Goal: Task Accomplishment & Management: Use online tool/utility

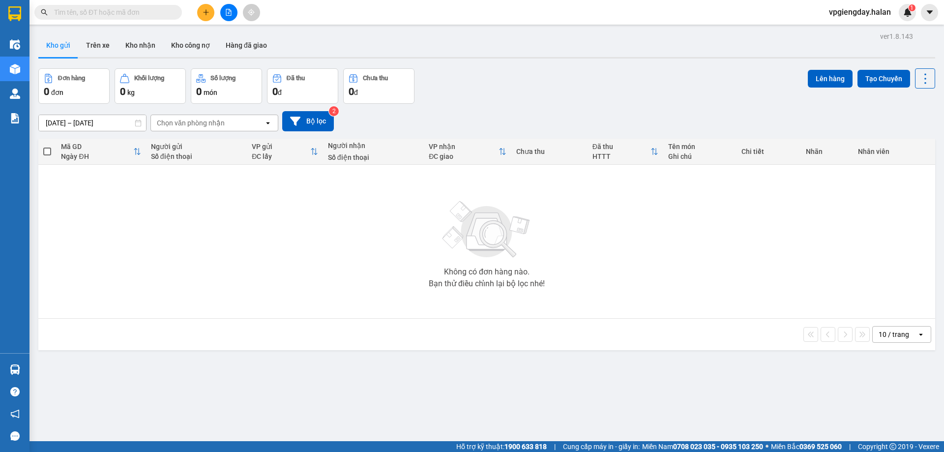
click at [204, 12] on icon "plus" at bounding box center [206, 12] width 7 height 7
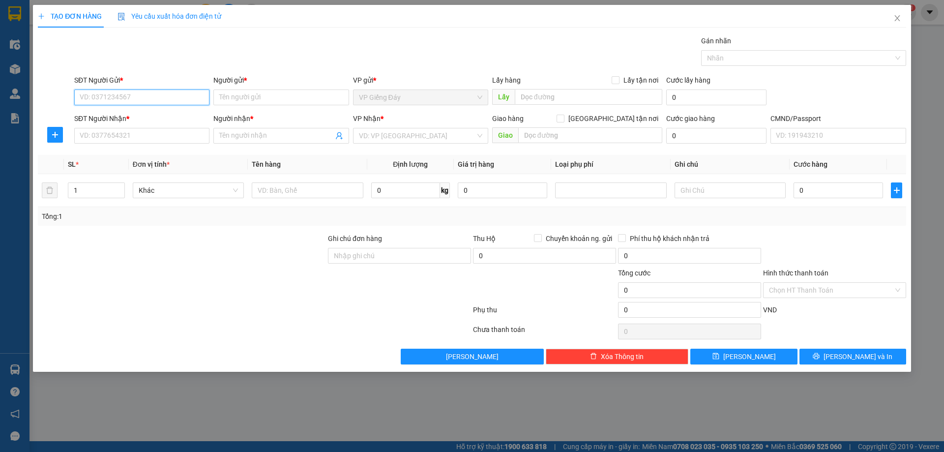
click at [139, 98] on input "SĐT Người Gửi *" at bounding box center [141, 97] width 135 height 16
click at [138, 96] on input "SĐT Người Gửi *" at bounding box center [141, 97] width 135 height 16
type input "0359741161"
click at [146, 114] on div "0359741161 - BÉ" at bounding box center [141, 117] width 123 height 11
type input "BÉ"
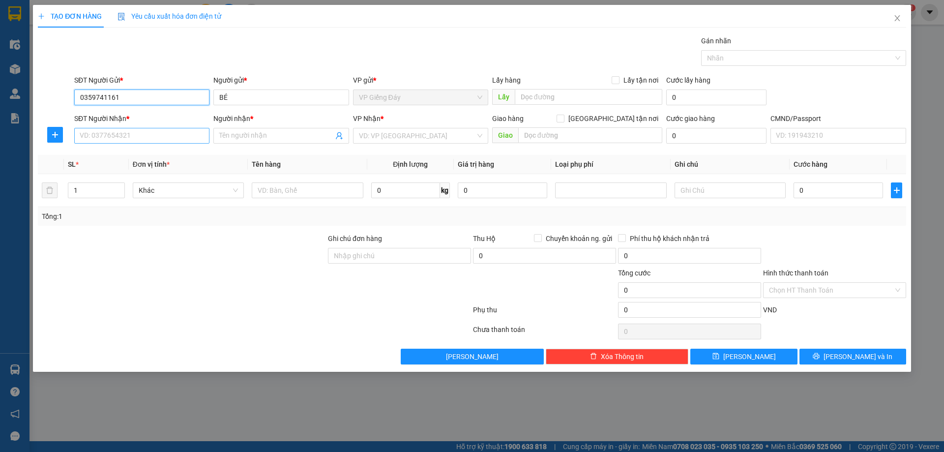
type input "0359741161"
click at [150, 133] on input "SĐT Người Nhận *" at bounding box center [141, 136] width 135 height 16
click at [141, 158] on div "0867165296 - TÙNG" at bounding box center [141, 155] width 123 height 11
type input "0867165296"
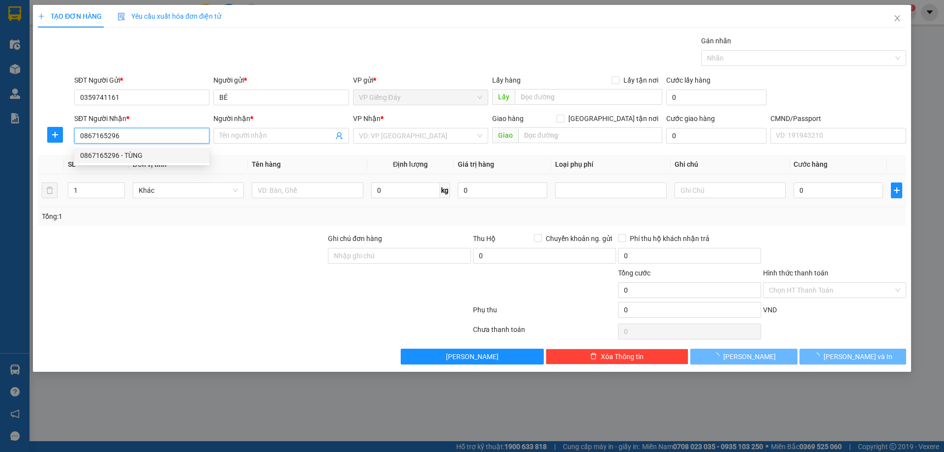
type input "TÙNG"
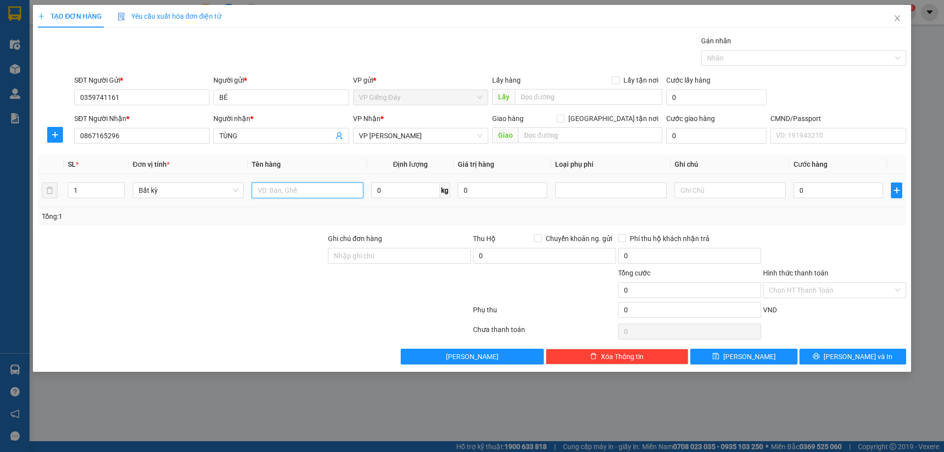
click at [300, 194] on input "text" at bounding box center [307, 190] width 111 height 16
type input "THÙNG LK"
click at [253, 243] on div at bounding box center [182, 250] width 290 height 34
click at [389, 190] on input "0" at bounding box center [405, 190] width 69 height 16
type input "6"
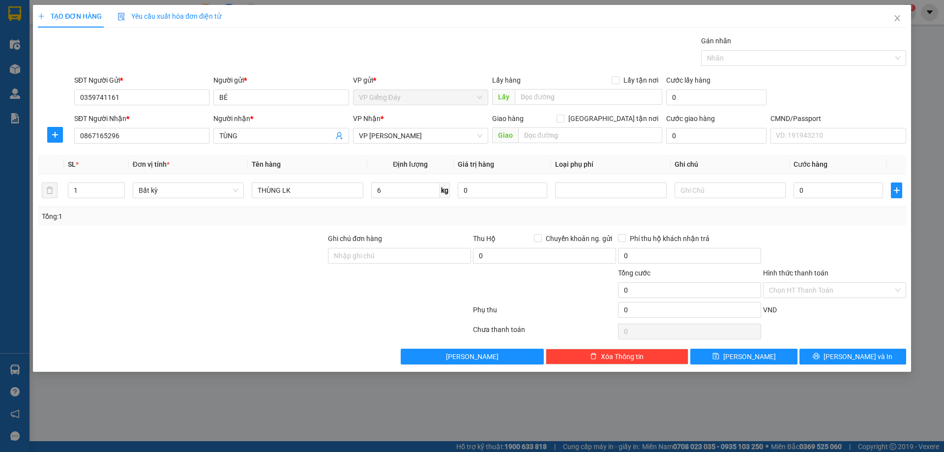
click at [229, 282] on div at bounding box center [182, 284] width 290 height 34
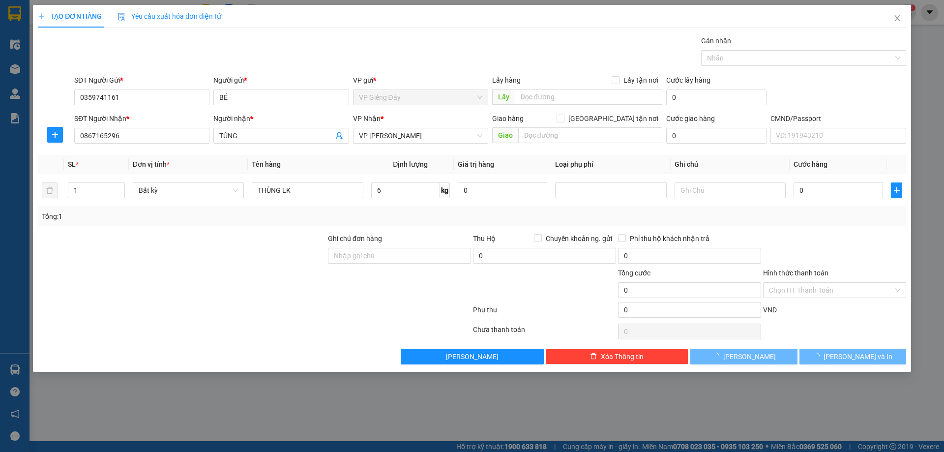
type input "70.000"
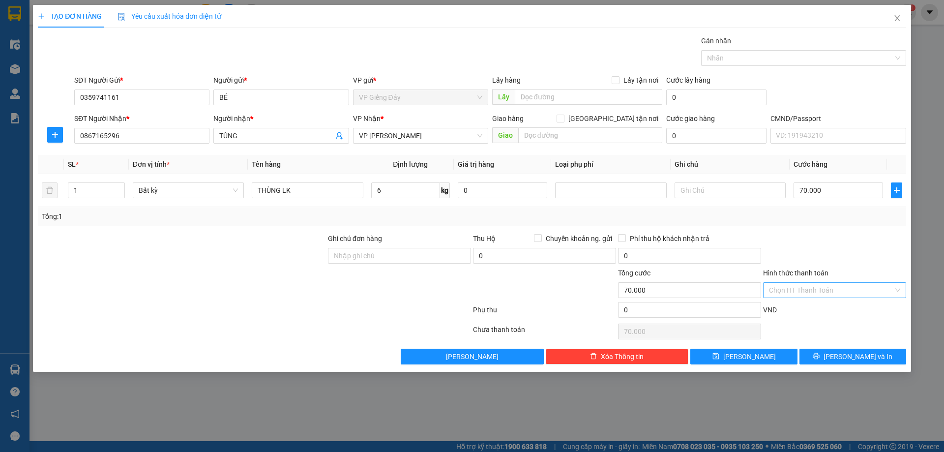
click at [795, 292] on input "Hình thức thanh toán" at bounding box center [831, 290] width 124 height 15
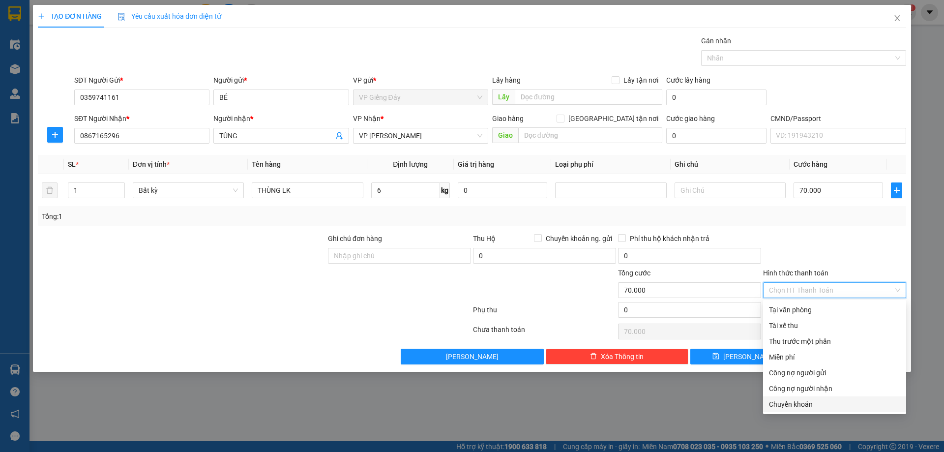
click at [787, 403] on div "Chuyển khoản" at bounding box center [834, 404] width 131 height 11
type input "0"
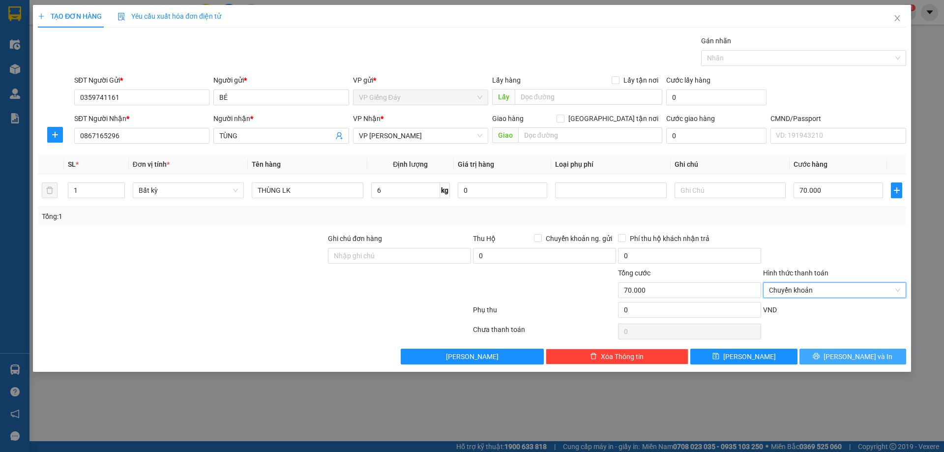
click at [825, 357] on button "[PERSON_NAME] và In" at bounding box center [852, 357] width 107 height 16
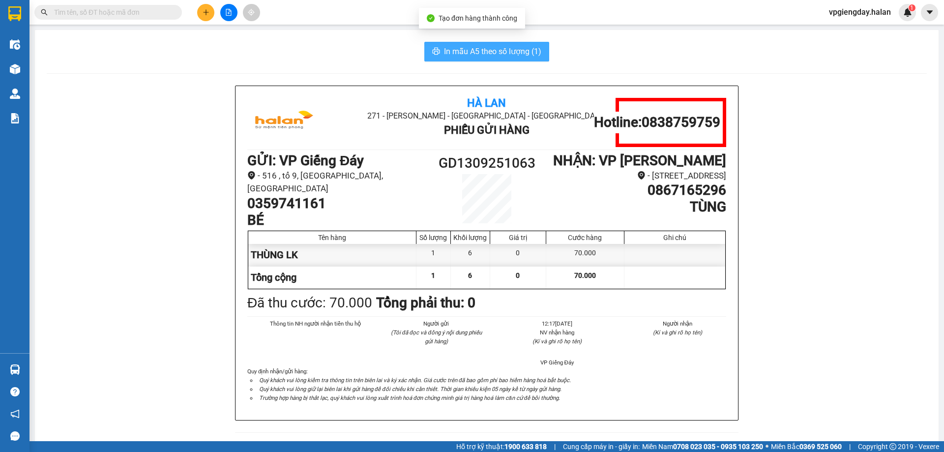
click at [466, 57] on span "In mẫu A5 theo số lượng (1)" at bounding box center [492, 51] width 97 height 12
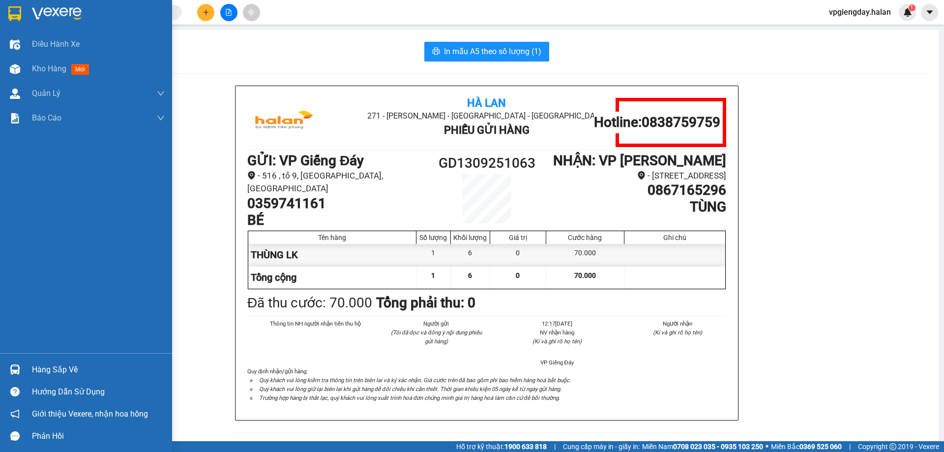
drag, startPoint x: 43, startPoint y: 75, endPoint x: 110, endPoint y: 5, distance: 97.0
click at [43, 75] on div "Kho hàng mới" at bounding box center [62, 68] width 61 height 12
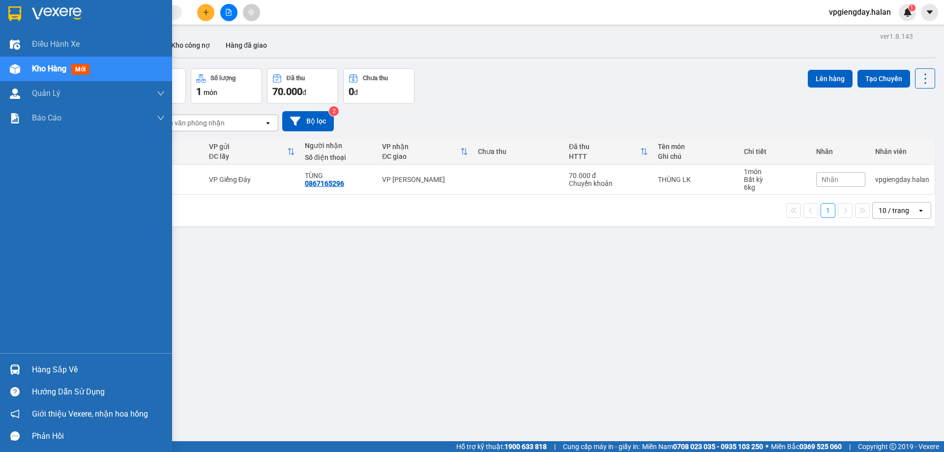
click at [62, 371] on div "Hàng sắp về" at bounding box center [98, 369] width 133 height 15
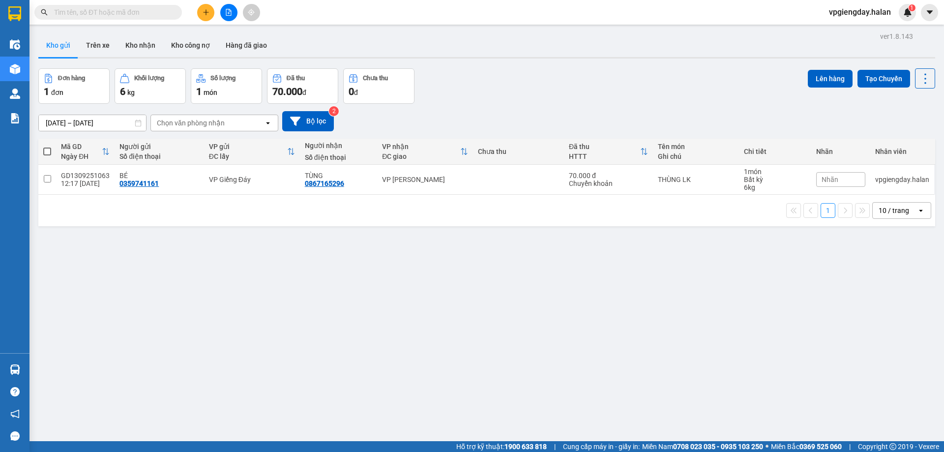
click at [283, 269] on section "Kết quả tìm kiếm ( 0 ) Bộ lọc No Data vpgiengday.halan 1 Điều hành xe Kho hàng …" at bounding box center [472, 226] width 944 height 452
click at [854, 179] on icon at bounding box center [857, 179] width 7 height 7
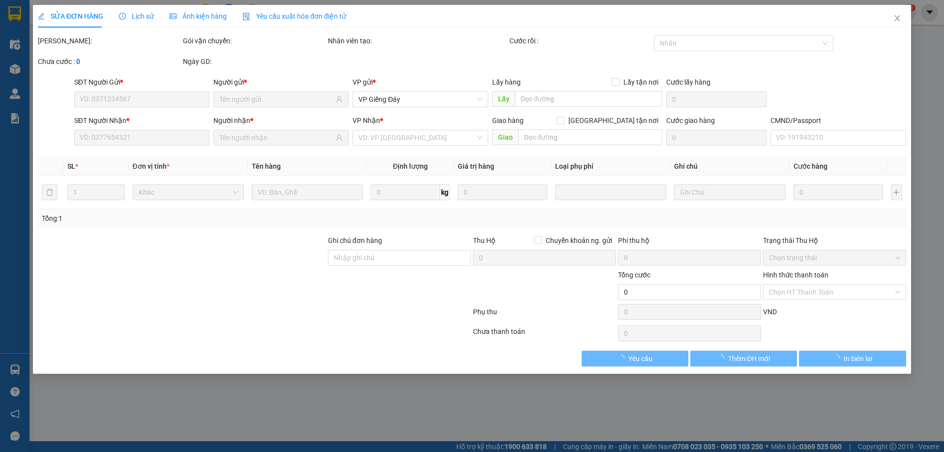
type input "0359741161"
type input "0867165296"
type input "70.000"
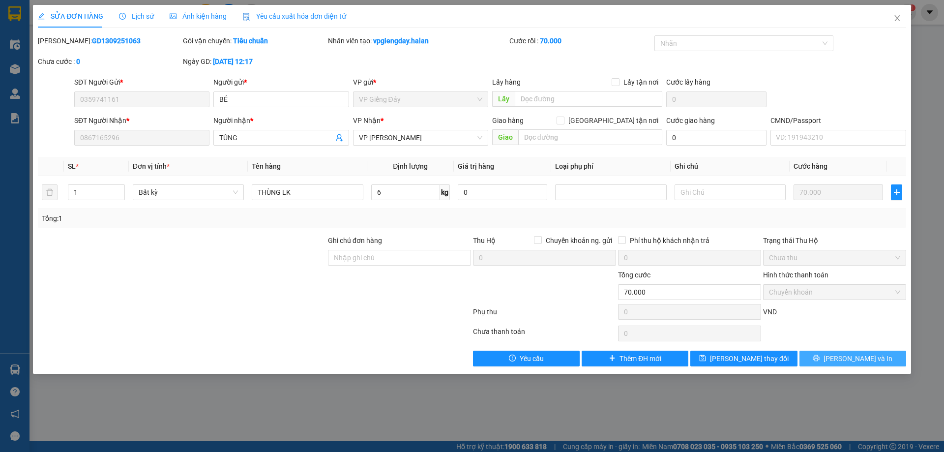
click at [853, 354] on span "[PERSON_NAME] và In" at bounding box center [858, 358] width 69 height 11
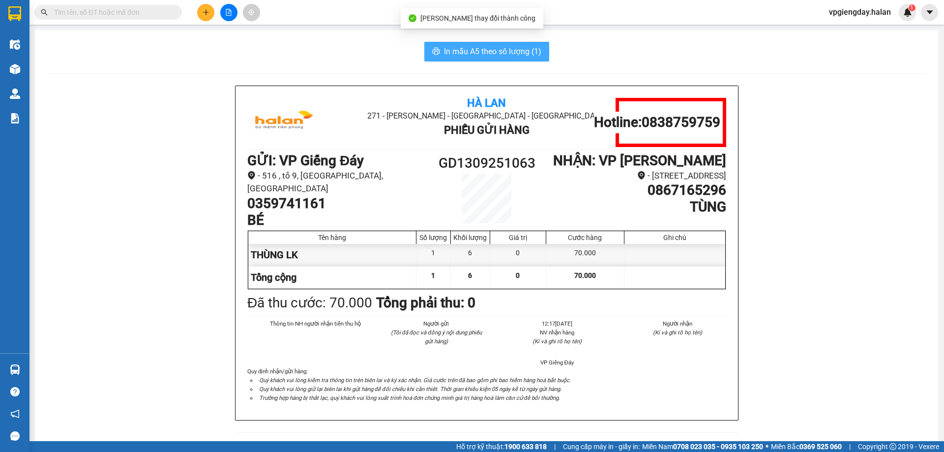
click at [458, 52] on span "In mẫu A5 theo số lượng (1)" at bounding box center [492, 51] width 97 height 12
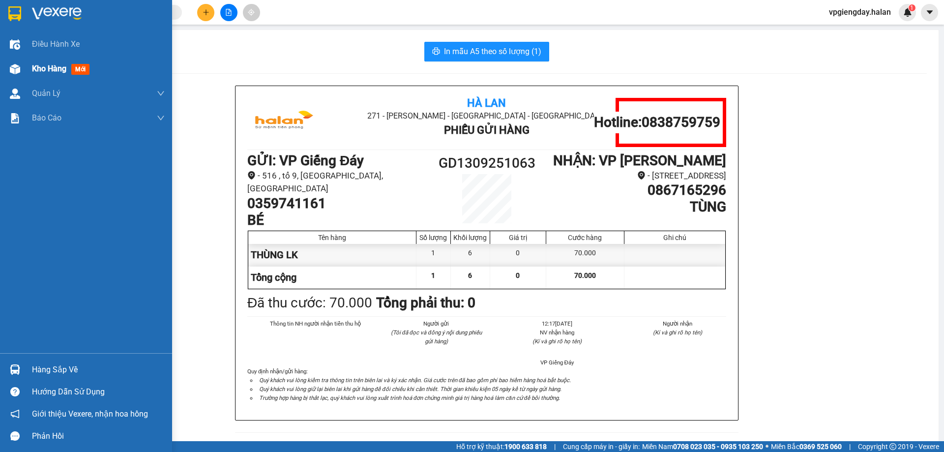
drag, startPoint x: 52, startPoint y: 64, endPoint x: 65, endPoint y: 79, distance: 20.2
click at [52, 64] on span "Kho hàng" at bounding box center [49, 68] width 34 height 9
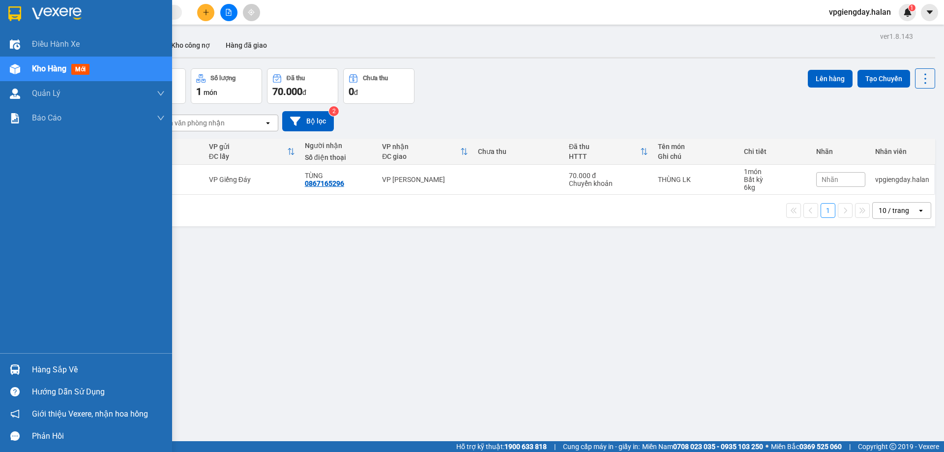
click at [96, 68] on div "Kho hàng mới" at bounding box center [98, 69] width 133 height 25
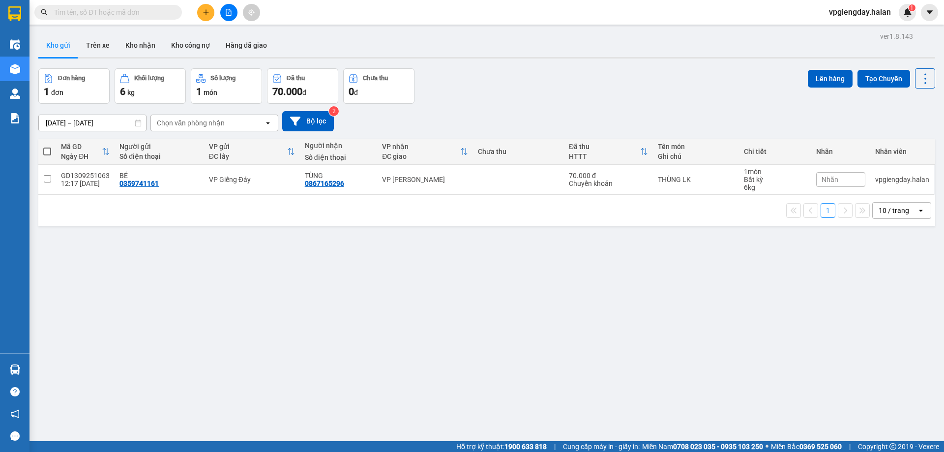
click at [209, 14] on button at bounding box center [205, 12] width 17 height 17
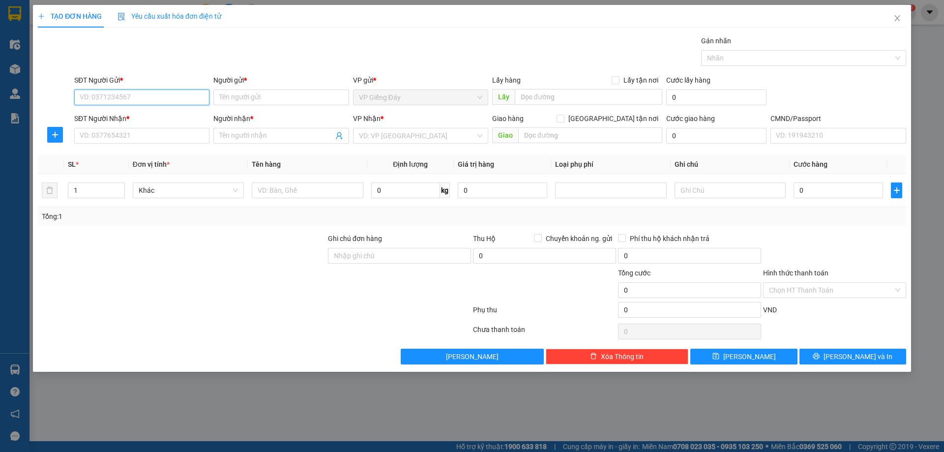
click at [145, 96] on input "SĐT Người Gửi *" at bounding box center [141, 97] width 135 height 16
type input "0965983333"
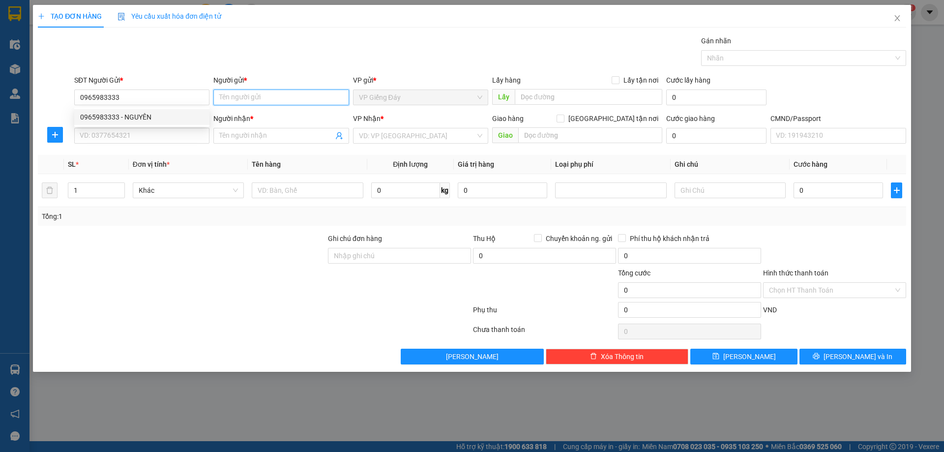
click at [246, 99] on input "Người gửi *" at bounding box center [280, 97] width 135 height 16
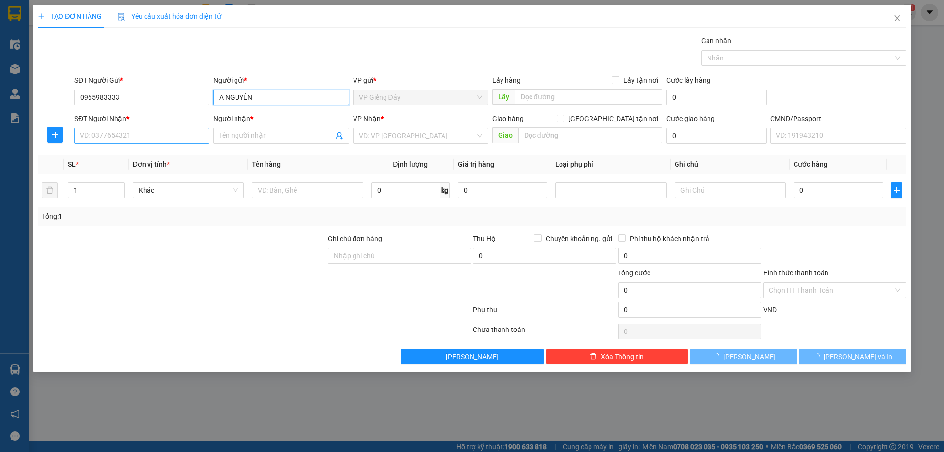
type input "A NGUYÊN"
click at [183, 133] on input "SĐT Người Nhận *" at bounding box center [141, 136] width 135 height 16
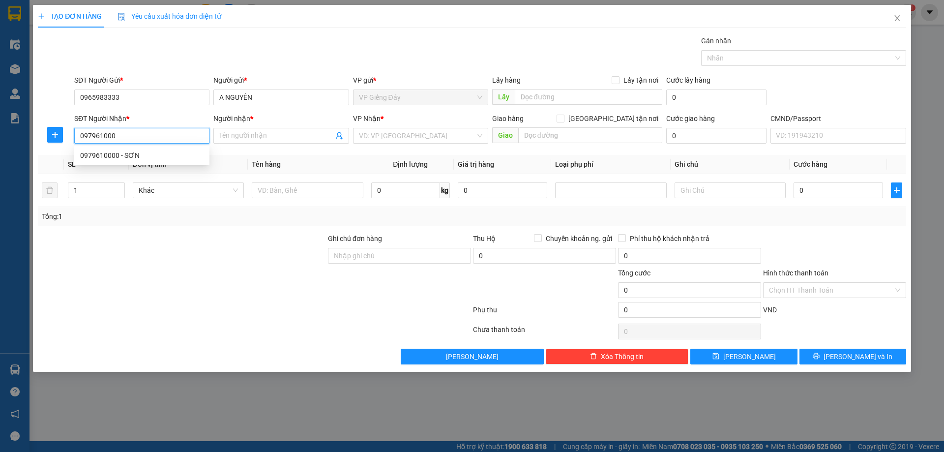
type input "0979610000"
click at [186, 149] on div "0979610000 - SƠN" at bounding box center [141, 156] width 135 height 16
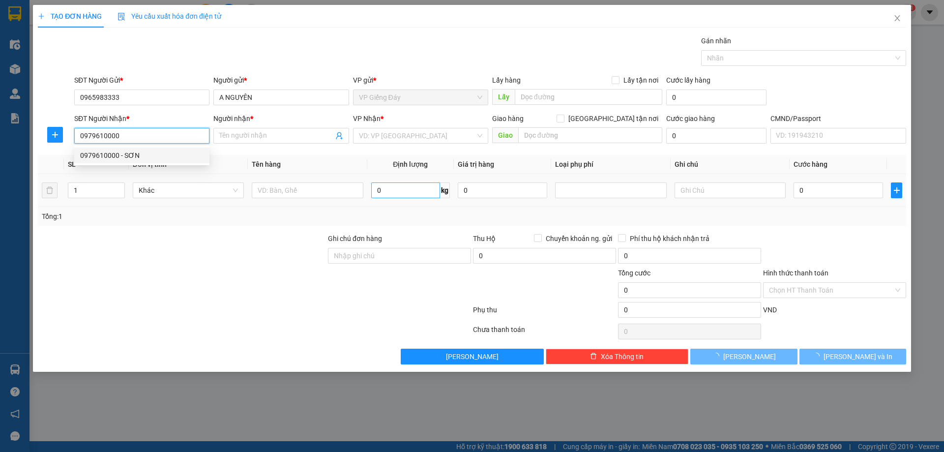
type input "SƠN"
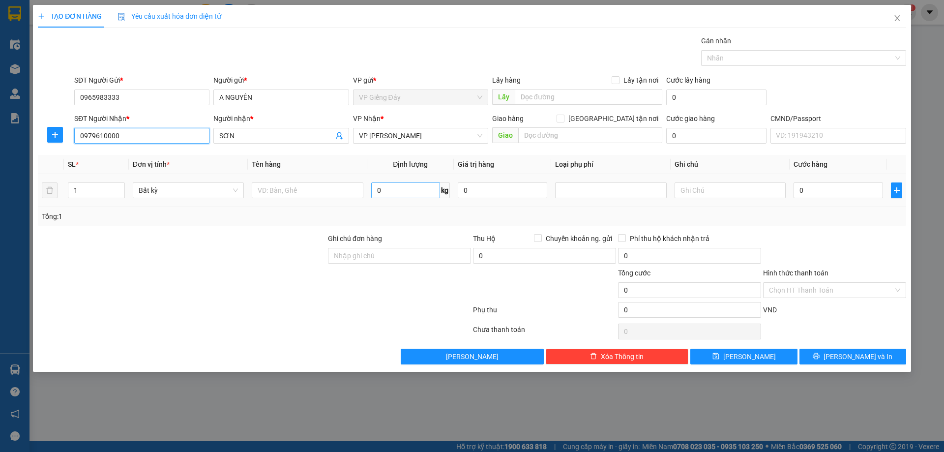
type input "0979610000"
click at [381, 191] on input "0" at bounding box center [405, 190] width 69 height 16
type input "1"
click at [265, 285] on div at bounding box center [182, 284] width 290 height 34
type input "50.000"
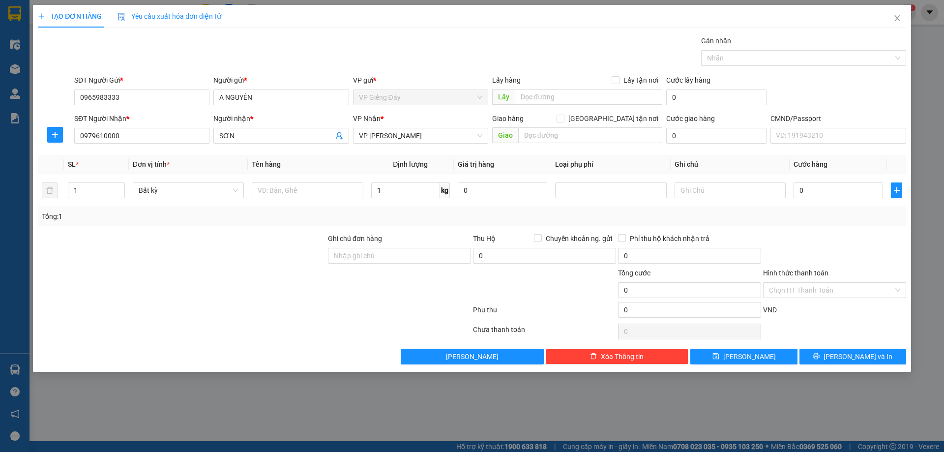
type input "50.000"
click at [847, 357] on span "[PERSON_NAME] và In" at bounding box center [858, 356] width 69 height 11
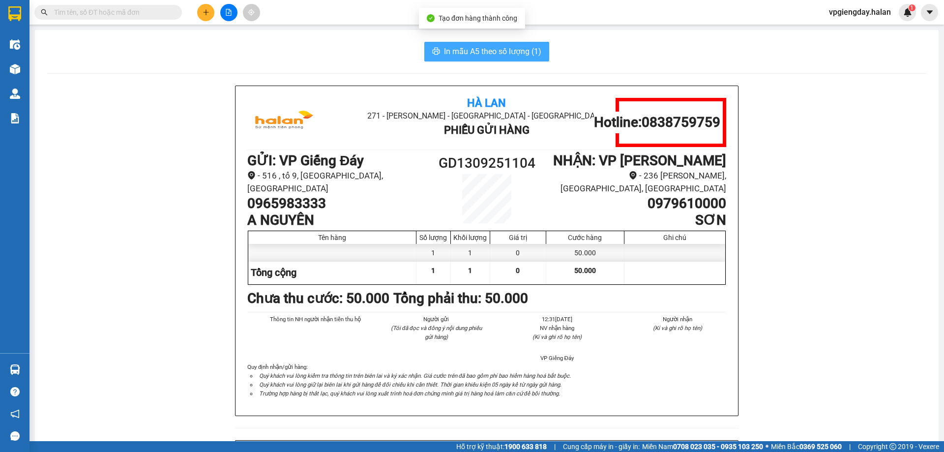
click at [525, 48] on span "In mẫu A5 theo số lượng (1)" at bounding box center [492, 51] width 97 height 12
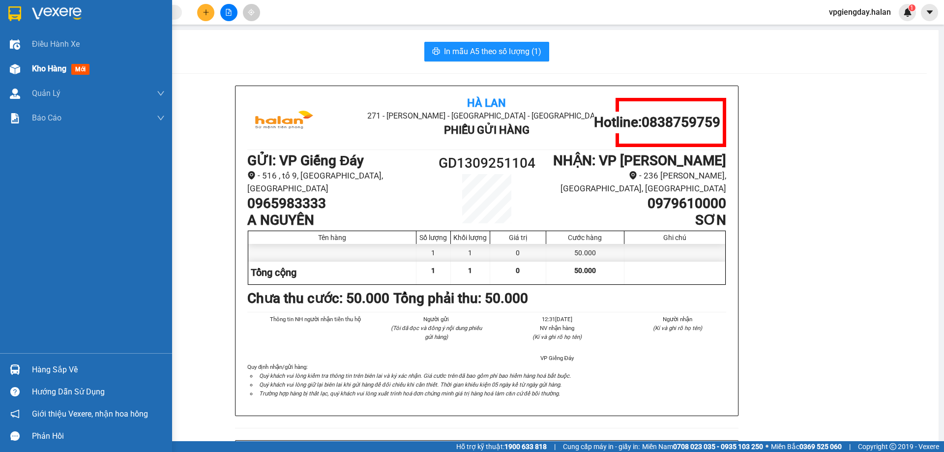
click at [61, 73] on span "Kho hàng" at bounding box center [49, 68] width 34 height 9
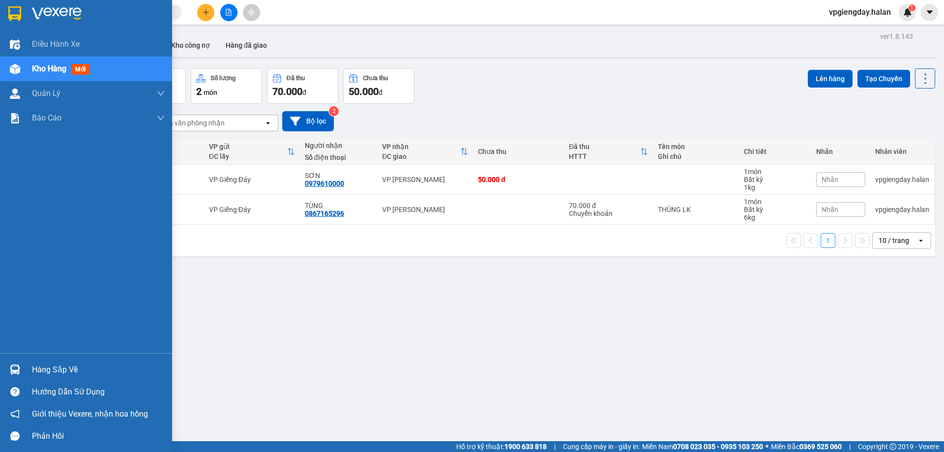
drag, startPoint x: 56, startPoint y: 369, endPoint x: 72, endPoint y: 368, distance: 16.2
click at [57, 369] on div "Hàng sắp về" at bounding box center [98, 369] width 133 height 15
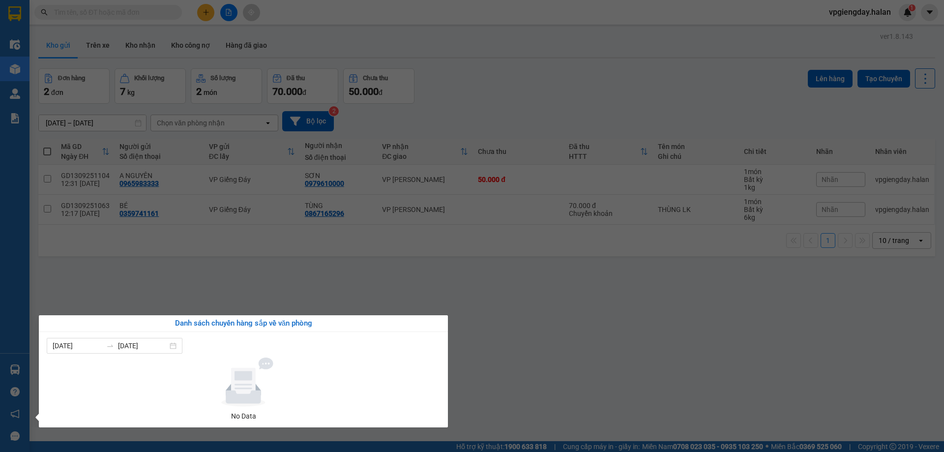
click at [312, 308] on section "Kết quả tìm kiếm ( 0 ) Bộ lọc No Data vpgiengday.halan 1 Điều hành xe Kho hàng …" at bounding box center [472, 226] width 944 height 452
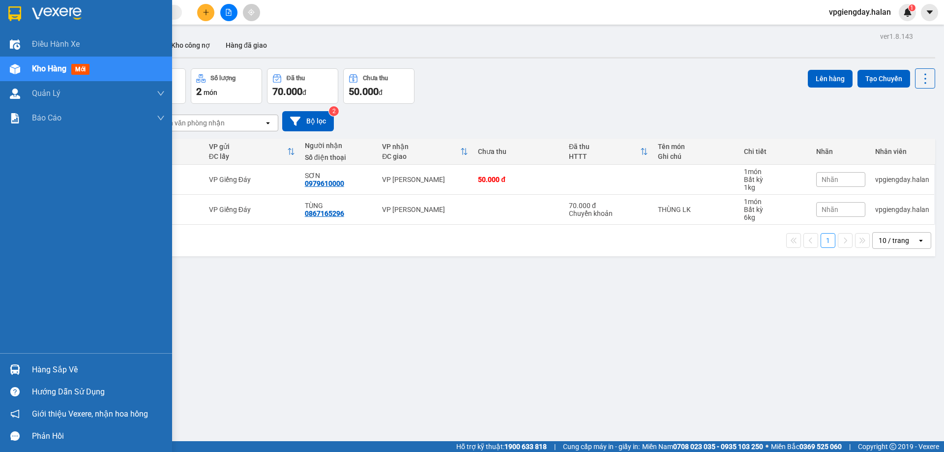
click at [61, 370] on div "Hàng sắp về" at bounding box center [98, 369] width 133 height 15
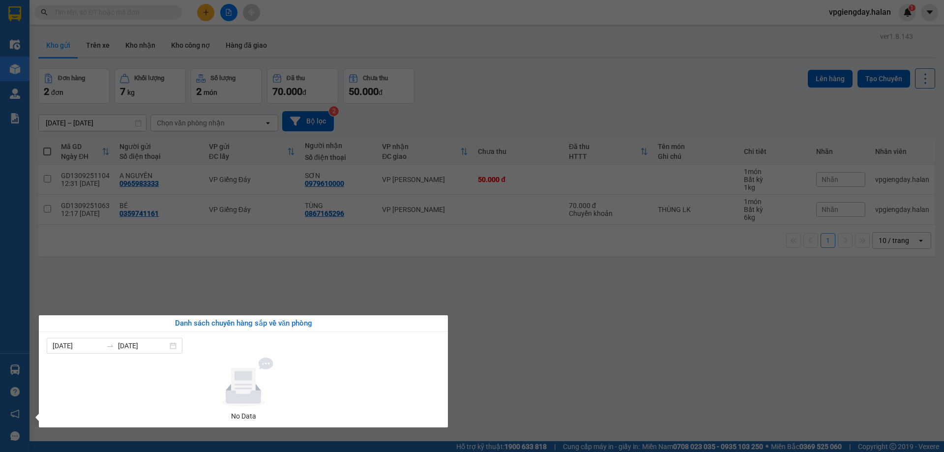
drag, startPoint x: 171, startPoint y: 296, endPoint x: 77, endPoint y: 310, distance: 94.4
click at [169, 296] on section "Kết quả tìm kiếm ( 0 ) Bộ lọc No Data vpgiengday.halan 1 Điều hành xe Kho hàng …" at bounding box center [472, 226] width 944 height 452
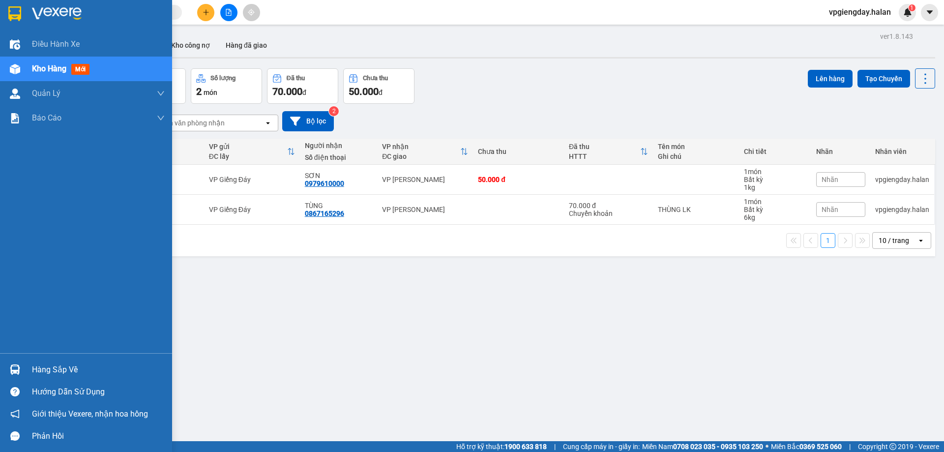
click at [57, 371] on div "Hàng sắp về" at bounding box center [98, 369] width 133 height 15
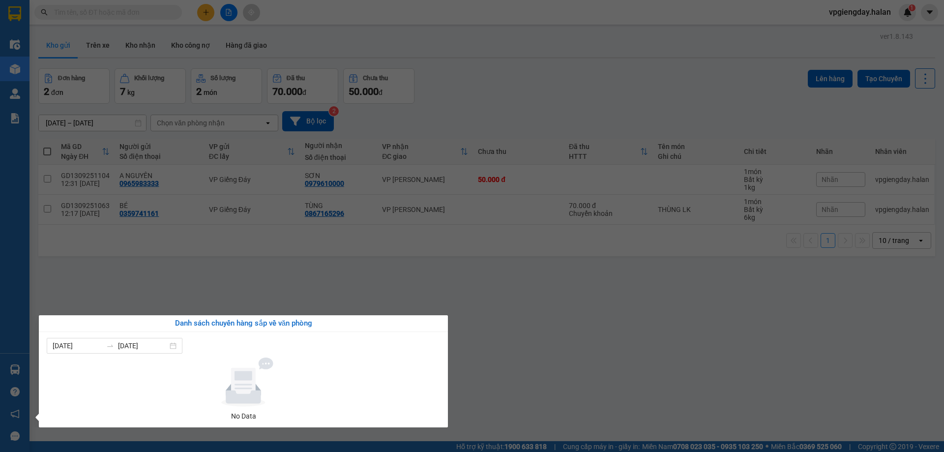
click at [205, 279] on section "Kết quả tìm kiếm ( 0 ) Bộ lọc No Data vpgiengday.halan 1 Điều hành xe Kho hàng …" at bounding box center [472, 226] width 944 height 452
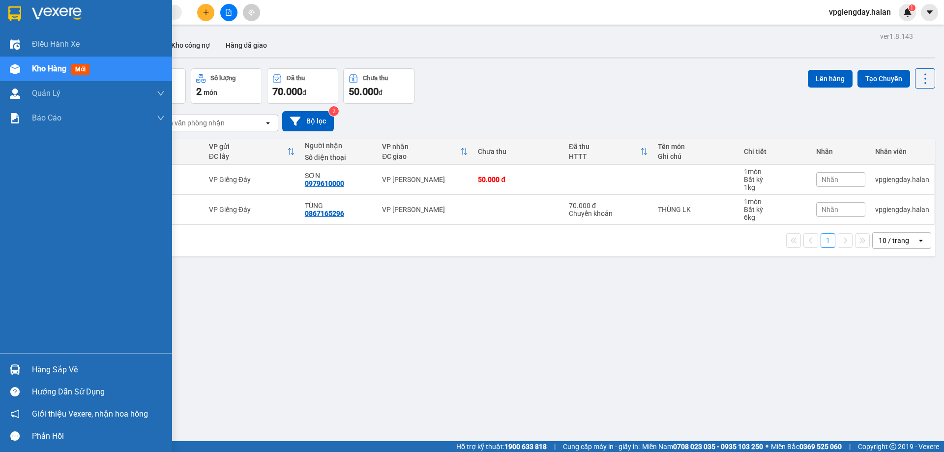
click at [79, 365] on div "Hàng sắp về" at bounding box center [98, 369] width 133 height 15
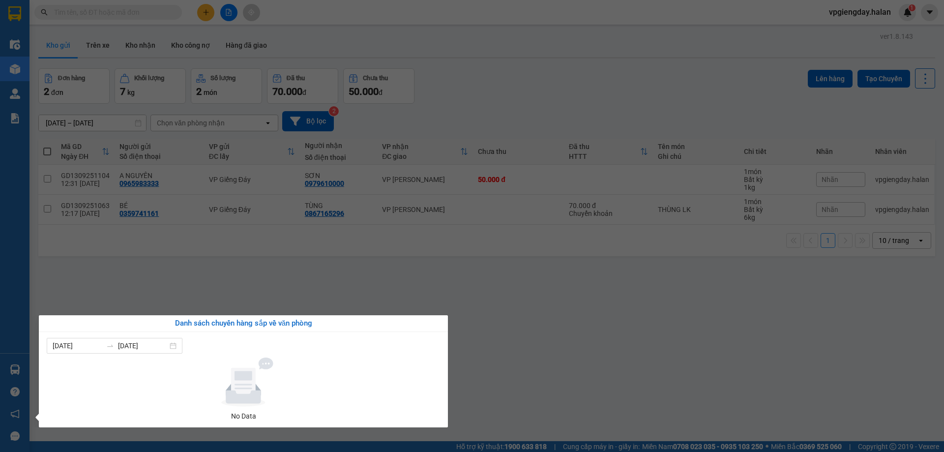
click at [228, 277] on section "Kết quả tìm kiếm ( 0 ) Bộ lọc No Data vpgiengday.halan 1 Điều hành xe Kho hàng …" at bounding box center [472, 226] width 944 height 452
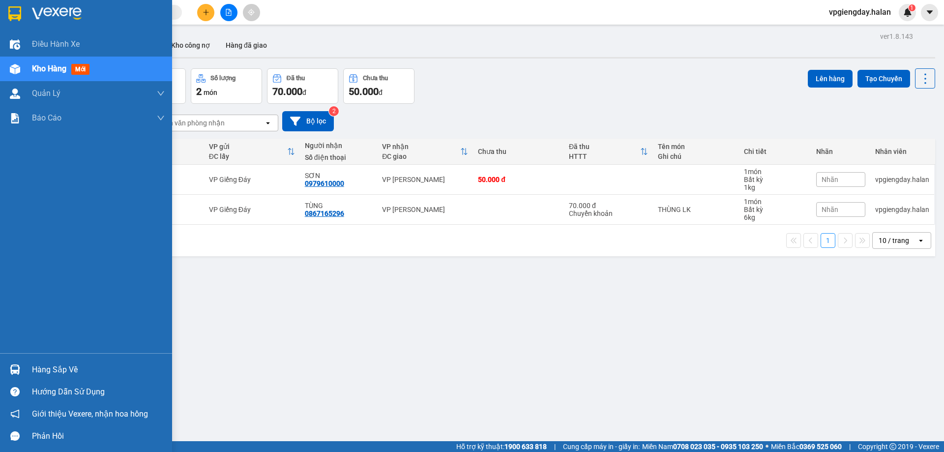
click at [59, 366] on div "Hàng sắp về" at bounding box center [98, 369] width 133 height 15
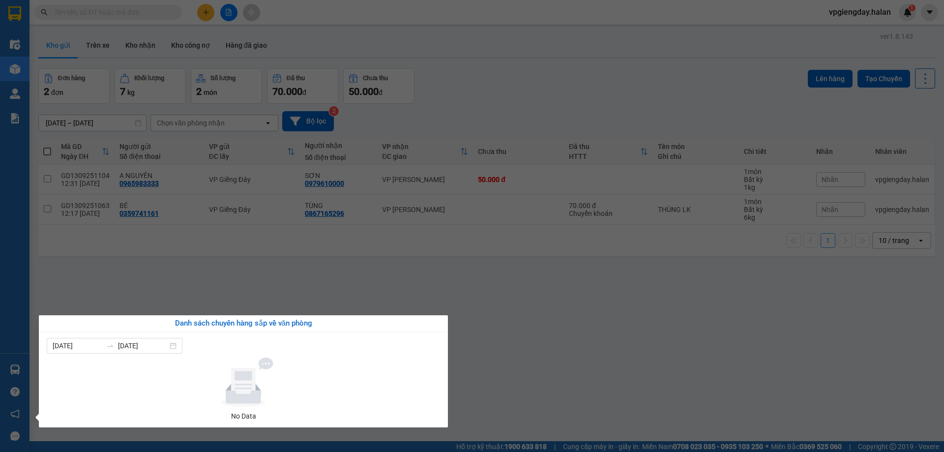
click at [260, 265] on section "Kết quả tìm kiếm ( 0 ) Bộ lọc No Data vpgiengday.halan 1 Điều hành xe Kho hàng …" at bounding box center [472, 226] width 944 height 452
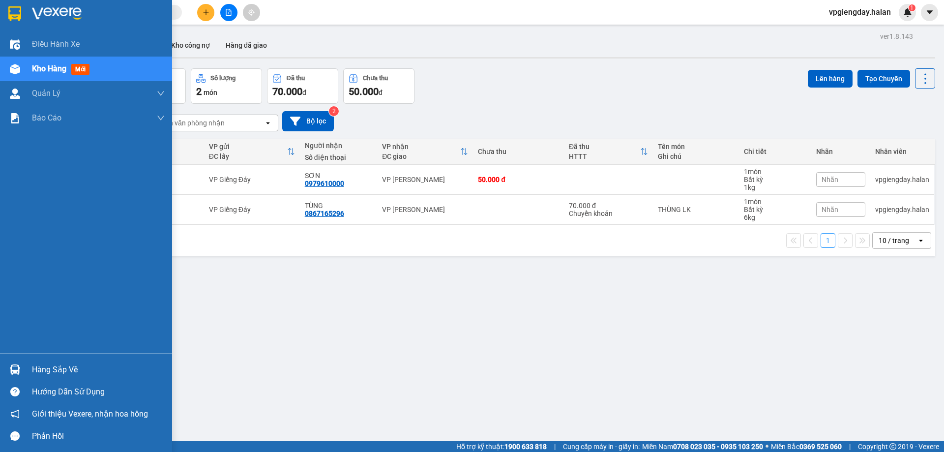
click at [61, 366] on div "Hàng sắp về" at bounding box center [98, 369] width 133 height 15
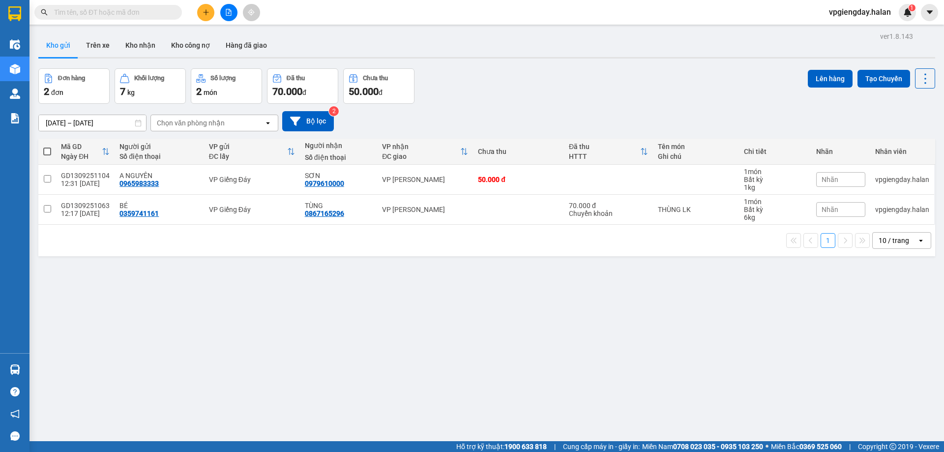
click at [155, 287] on section "Kết quả tìm kiếm ( 0 ) Bộ lọc No Data vpgiengday.halan 1 Điều hành xe Kho hàng …" at bounding box center [472, 226] width 944 height 452
click at [279, 182] on div "VP Giếng Đáy" at bounding box center [252, 180] width 86 height 8
checkbox input "true"
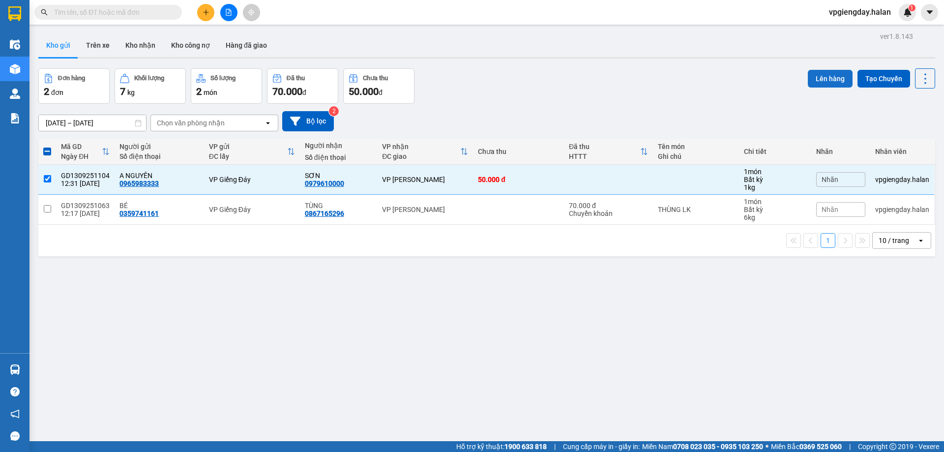
click at [829, 72] on button "Lên hàng" at bounding box center [830, 79] width 45 height 18
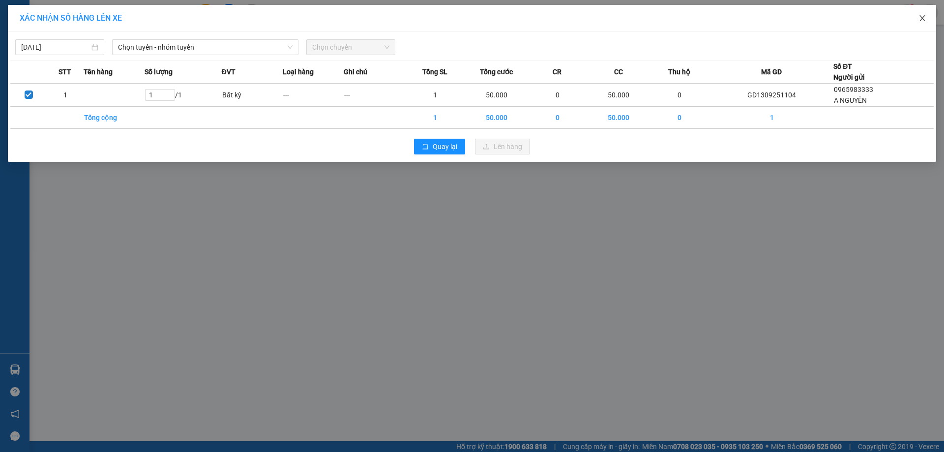
click at [925, 15] on icon "close" at bounding box center [922, 18] width 8 height 8
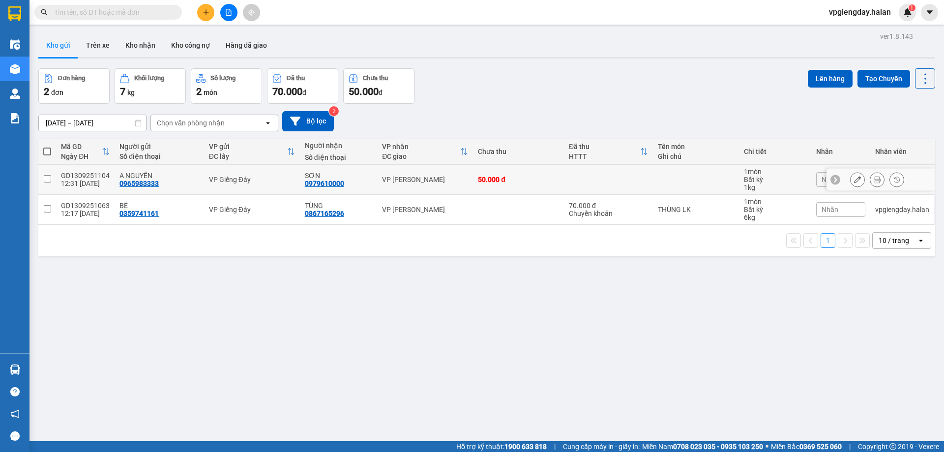
click at [280, 178] on div "VP Giếng Đáy" at bounding box center [252, 180] width 86 height 8
checkbox input "true"
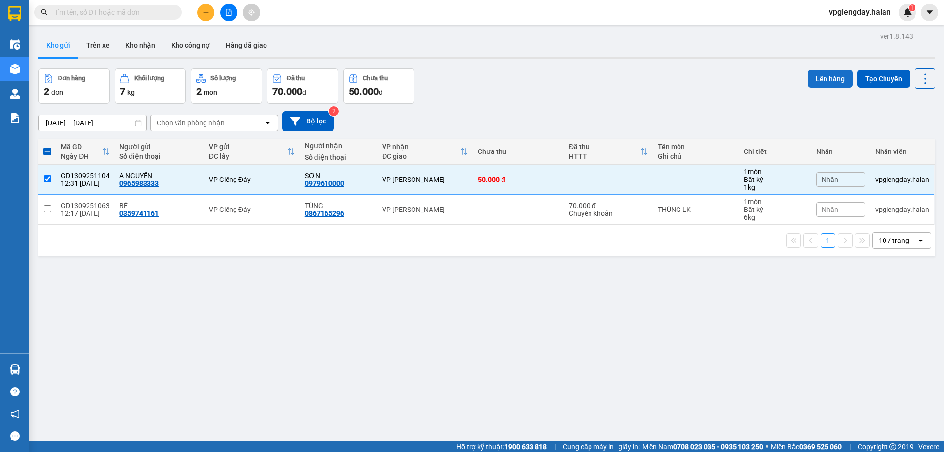
click at [811, 74] on button "Lên hàng" at bounding box center [830, 79] width 45 height 18
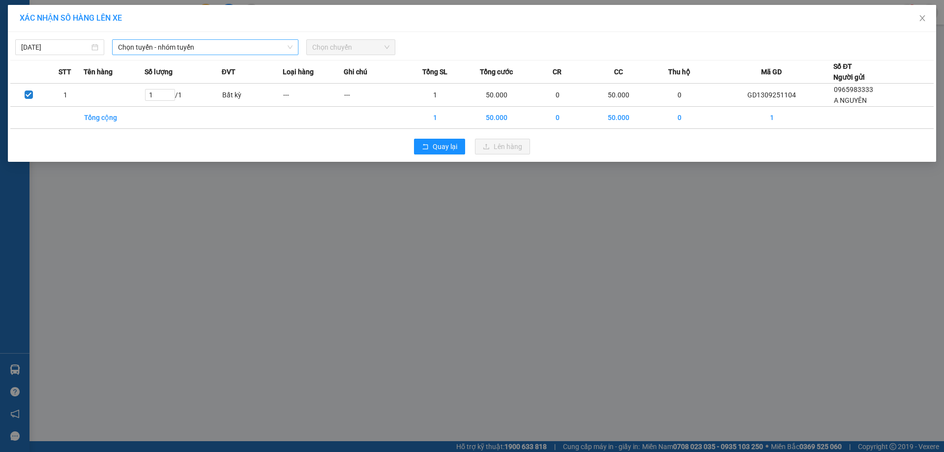
click at [150, 49] on span "Chọn tuyến - nhóm tuyến" at bounding box center [205, 47] width 175 height 15
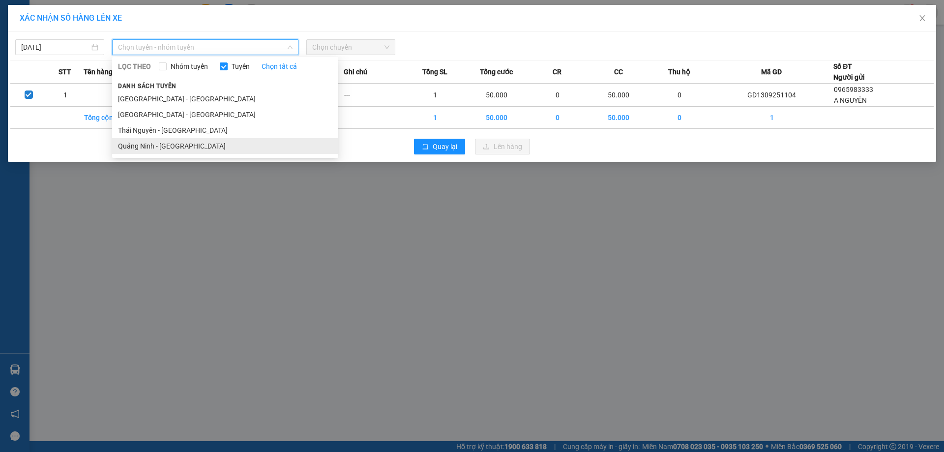
click at [158, 149] on li "Quảng Ninh - [GEOGRAPHIC_DATA]" at bounding box center [225, 146] width 226 height 16
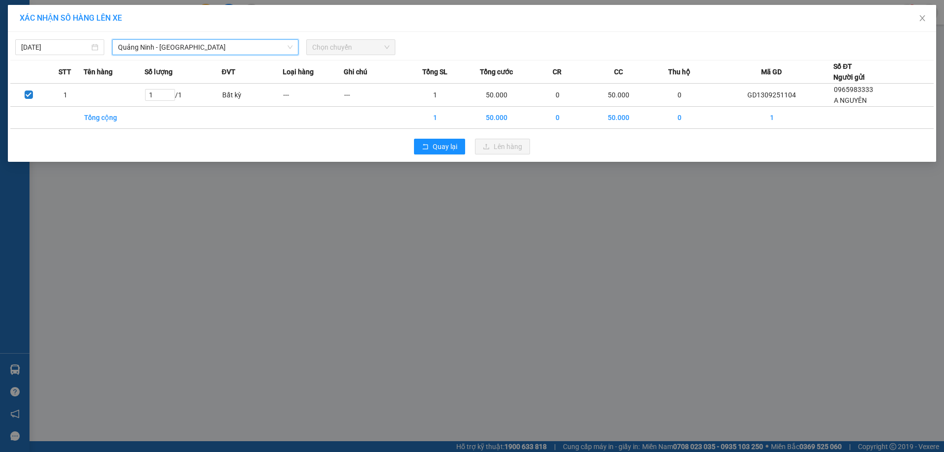
click at [367, 49] on span "Chọn chuyến" at bounding box center [350, 47] width 77 height 15
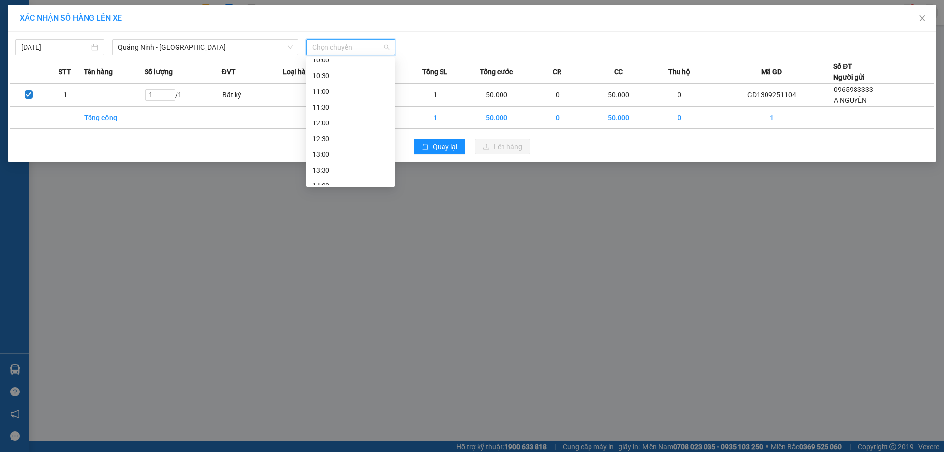
scroll to position [246, 0]
click at [329, 119] on div "14:00" at bounding box center [350, 120] width 77 height 11
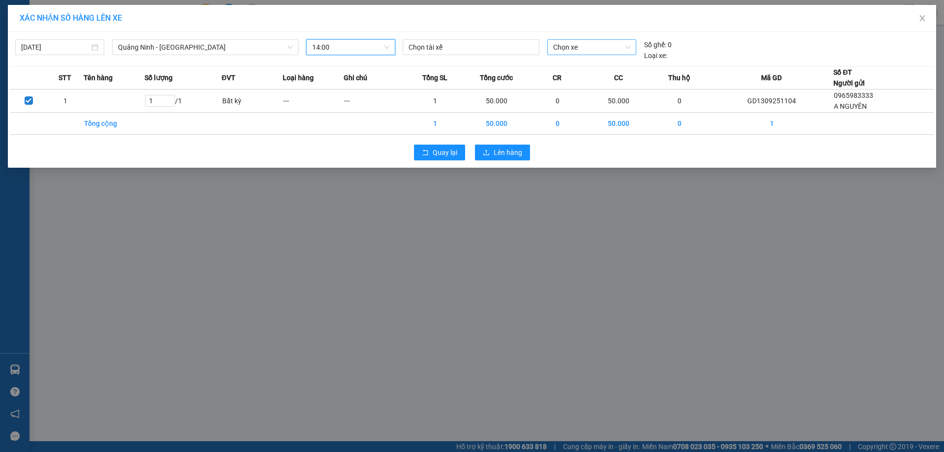
click at [585, 47] on span "Chọn xe" at bounding box center [591, 47] width 77 height 15
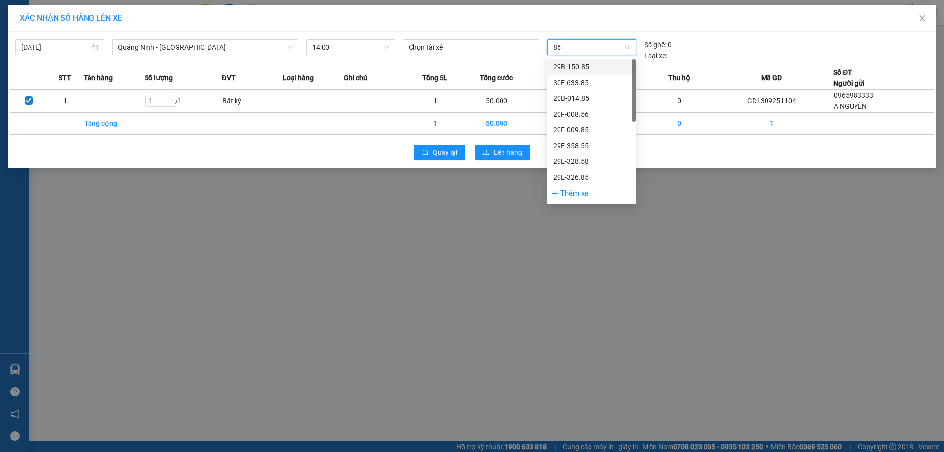
type input "856"
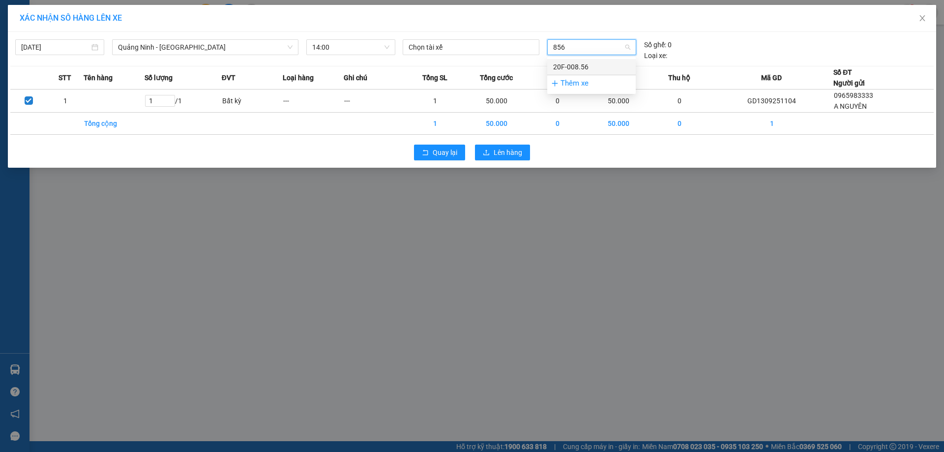
drag, startPoint x: 585, startPoint y: 61, endPoint x: 569, endPoint y: 56, distance: 17.1
click at [585, 57] on body "Kết quả tìm kiếm ( 0 ) Bộ lọc No Data vpgiengday.halan 1 Điều hành xe Kho hàng …" at bounding box center [472, 226] width 944 height 452
click at [582, 66] on div "20F-008.56" at bounding box center [591, 66] width 77 height 11
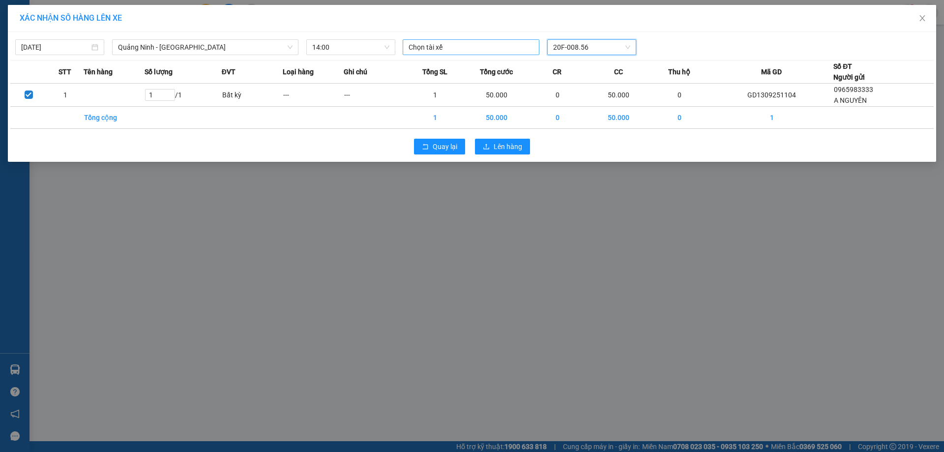
click at [474, 48] on div at bounding box center [471, 47] width 132 height 12
click at [656, 143] on div "Quay lại Lên hàng" at bounding box center [471, 147] width 923 height 26
click at [499, 147] on span "Lên hàng" at bounding box center [508, 146] width 29 height 11
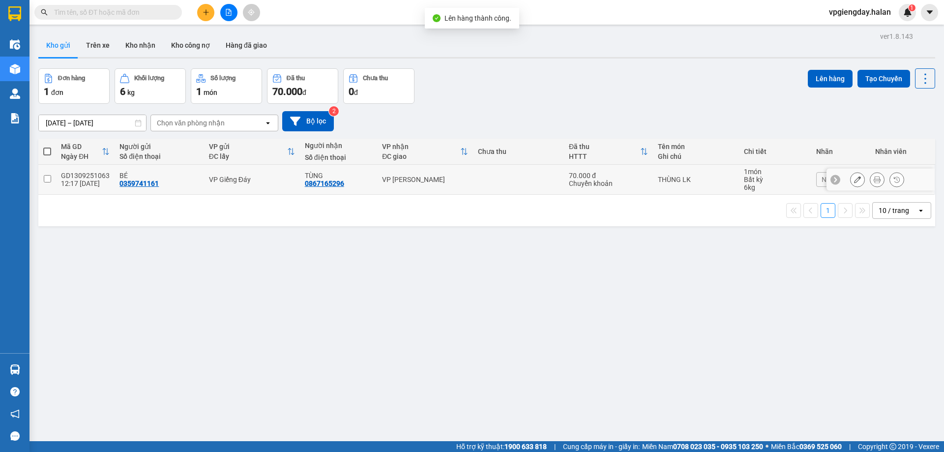
click at [174, 183] on div "BÉ 0359741161" at bounding box center [158, 180] width 79 height 16
checkbox input "true"
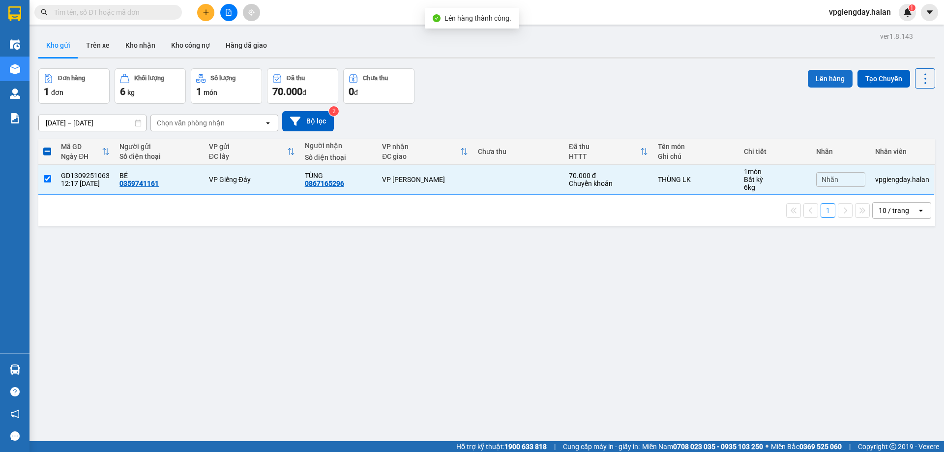
click at [827, 78] on button "Lên hàng" at bounding box center [830, 79] width 45 height 18
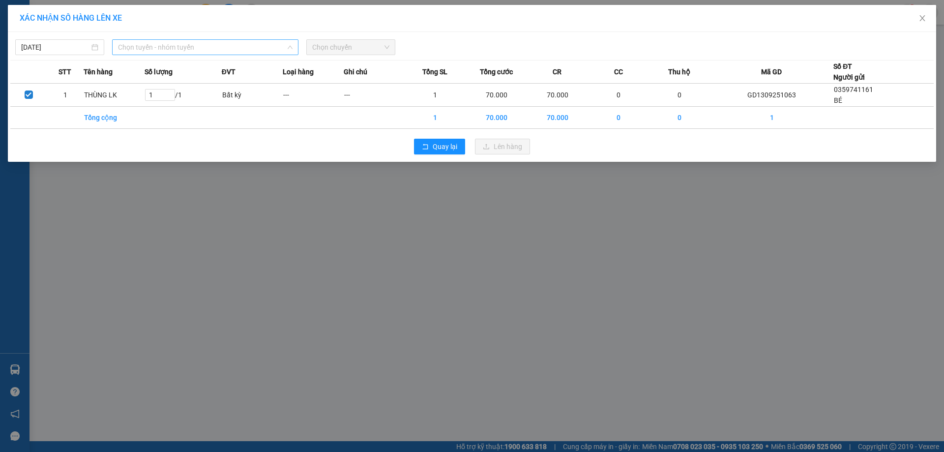
click at [194, 46] on span "Chọn tuyến - nhóm tuyến" at bounding box center [205, 47] width 175 height 15
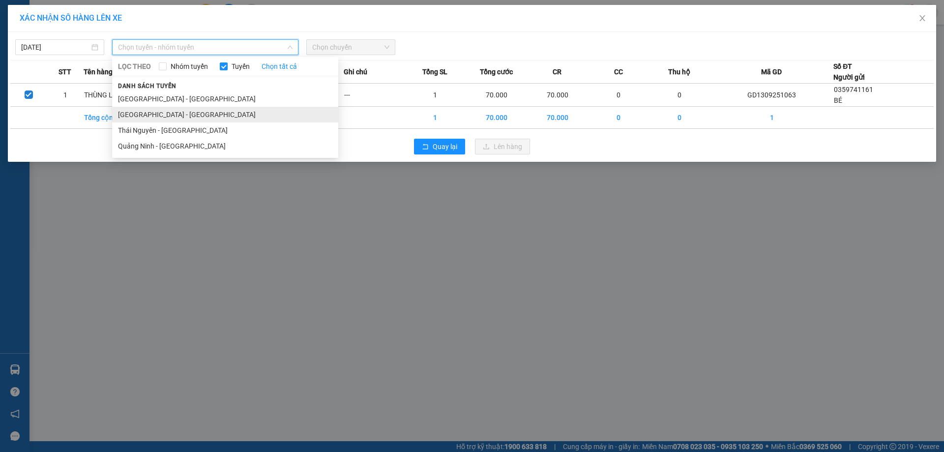
click at [152, 119] on li "[GEOGRAPHIC_DATA] - [GEOGRAPHIC_DATA]" at bounding box center [225, 115] width 226 height 16
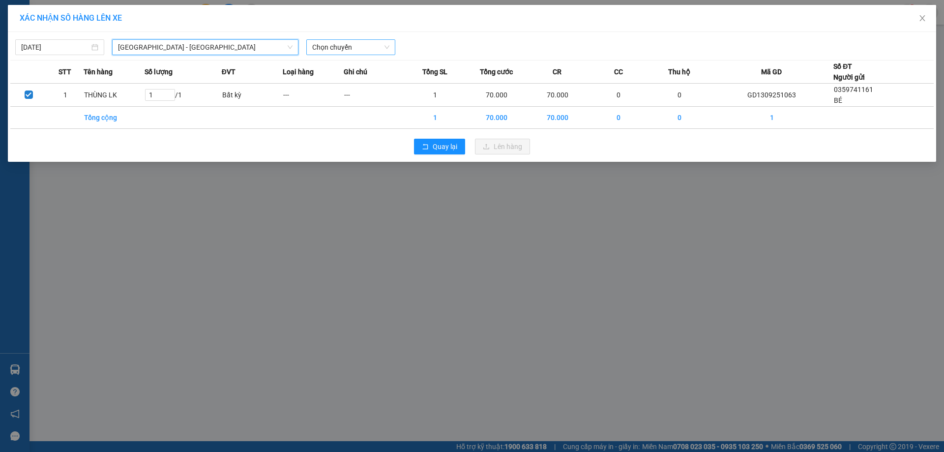
click at [361, 49] on span "Chọn chuyến" at bounding box center [350, 47] width 77 height 15
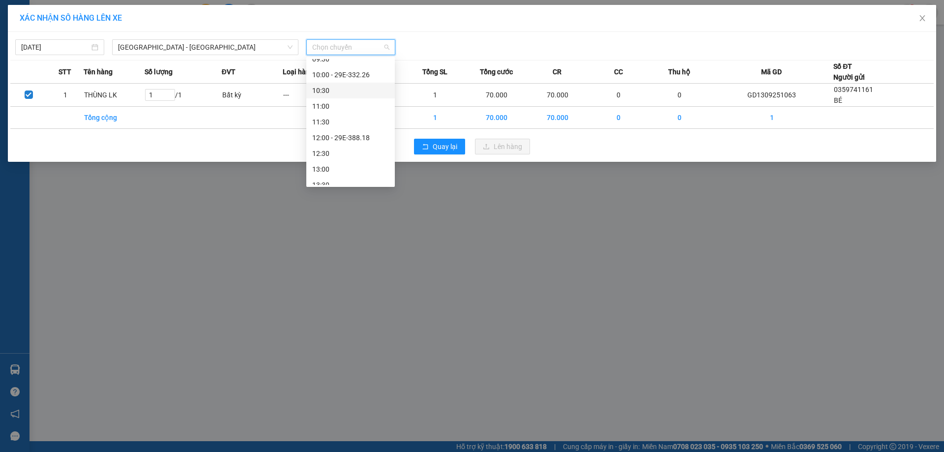
scroll to position [246, 0]
click at [325, 151] on div "14:00" at bounding box center [350, 151] width 77 height 11
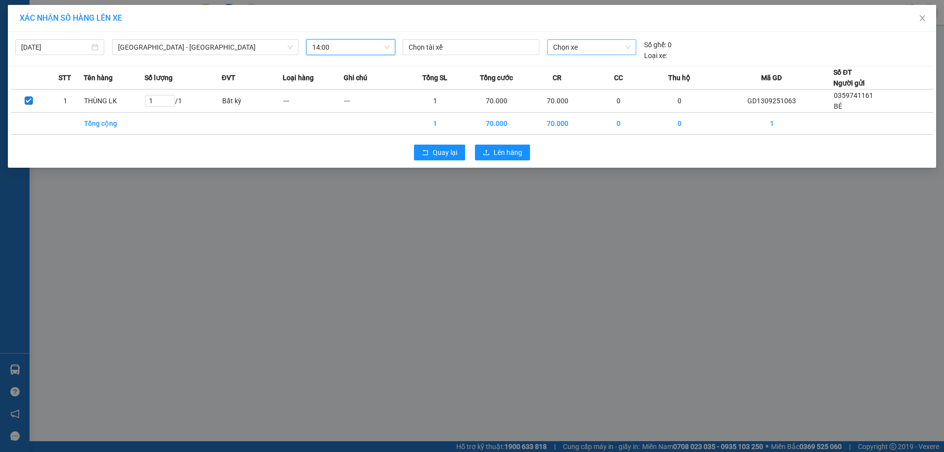
click at [575, 50] on span "Chọn xe" at bounding box center [591, 47] width 77 height 15
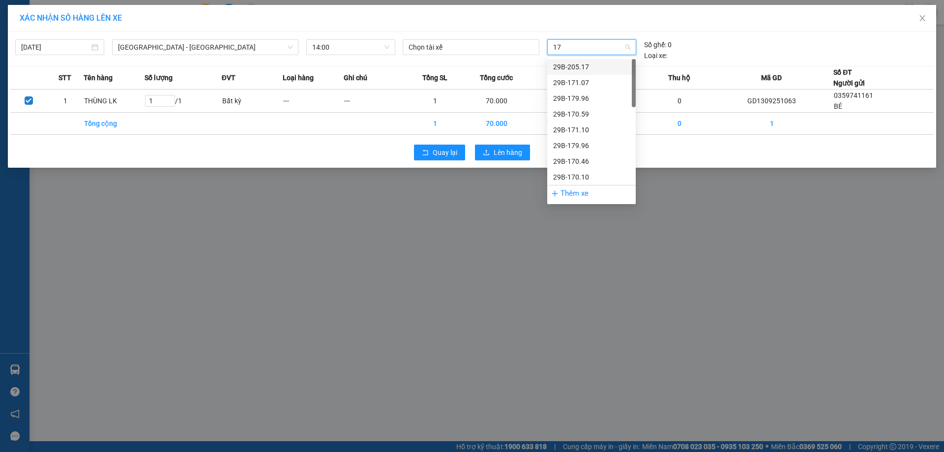
type input "174"
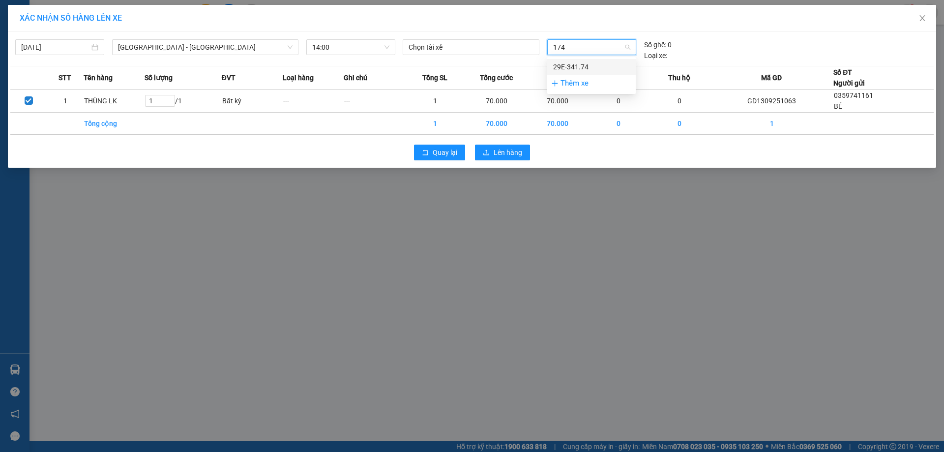
click at [575, 68] on div "29E-341.74" at bounding box center [591, 66] width 77 height 11
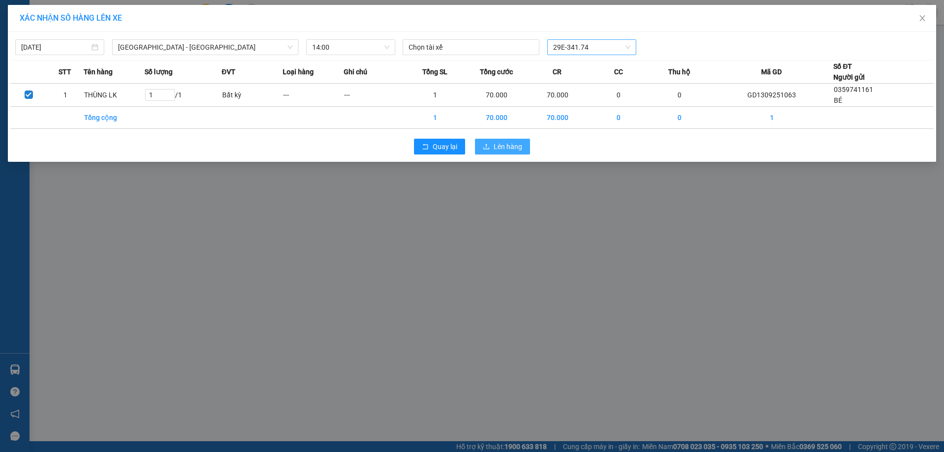
click at [501, 147] on span "Lên hàng" at bounding box center [508, 146] width 29 height 11
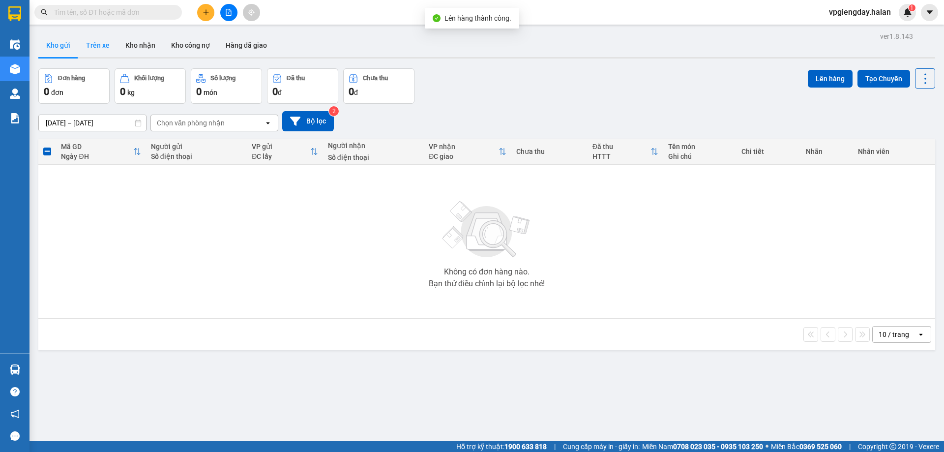
click at [99, 40] on button "Trên xe" at bounding box center [97, 45] width 39 height 24
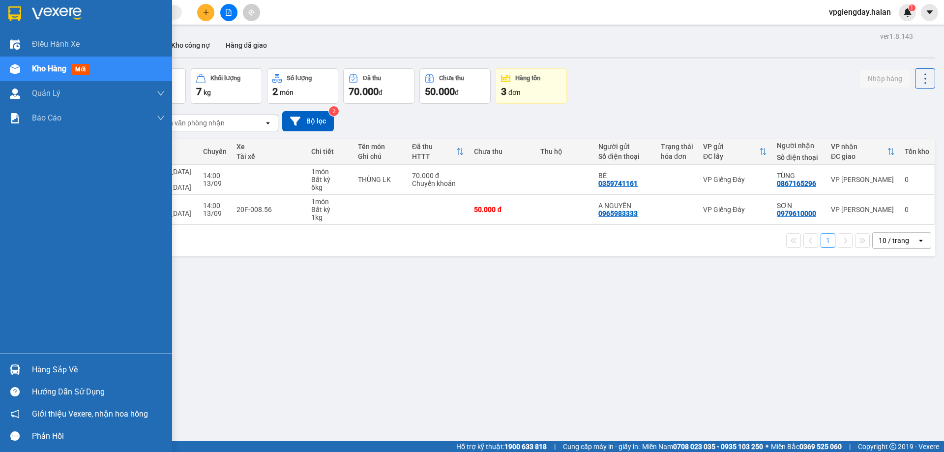
click at [80, 367] on div "Hàng sắp về" at bounding box center [98, 369] width 133 height 15
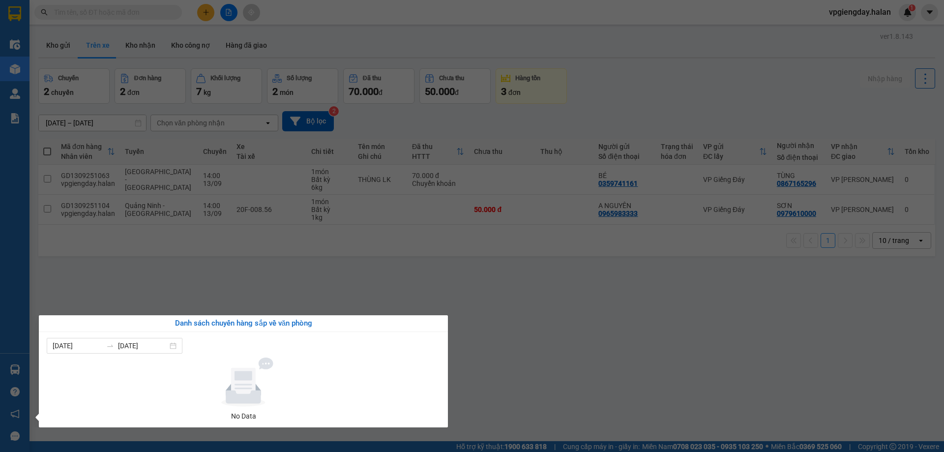
drag, startPoint x: 258, startPoint y: 267, endPoint x: 0, endPoint y: 371, distance: 277.8
click at [257, 267] on section "Kết quả tìm kiếm ( 0 ) Bộ lọc No Data vpgiengday.halan 1 Điều hành xe Kho hàng …" at bounding box center [472, 226] width 944 height 452
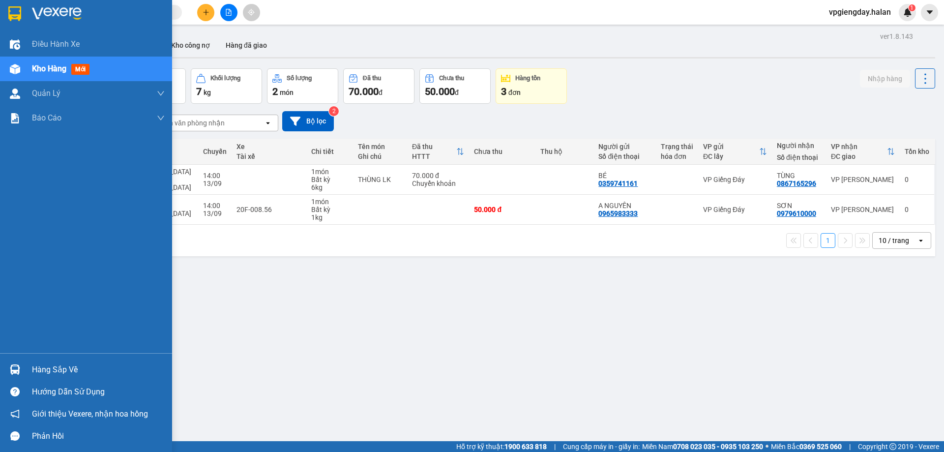
click at [95, 360] on div "Hàng sắp về" at bounding box center [86, 369] width 172 height 22
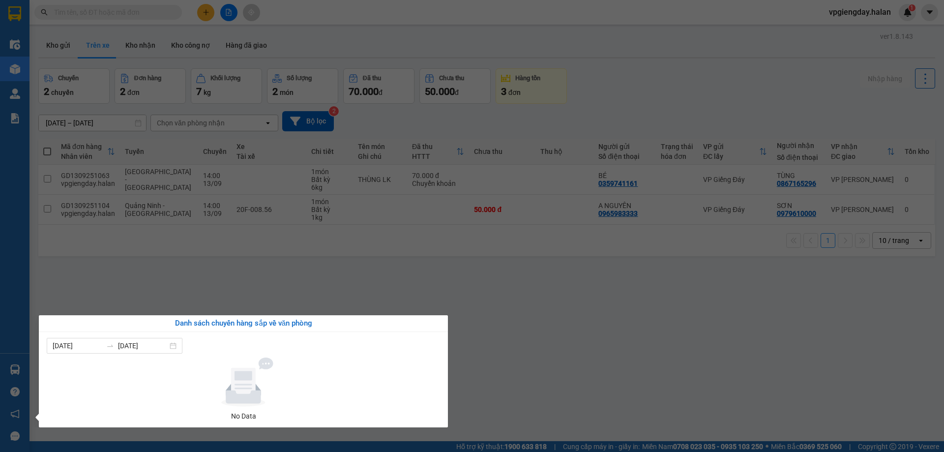
click at [225, 302] on section "Kết quả tìm kiếm ( 0 ) Bộ lọc No Data vpgiengday.halan 1 Điều hành xe Kho hàng …" at bounding box center [472, 226] width 944 height 452
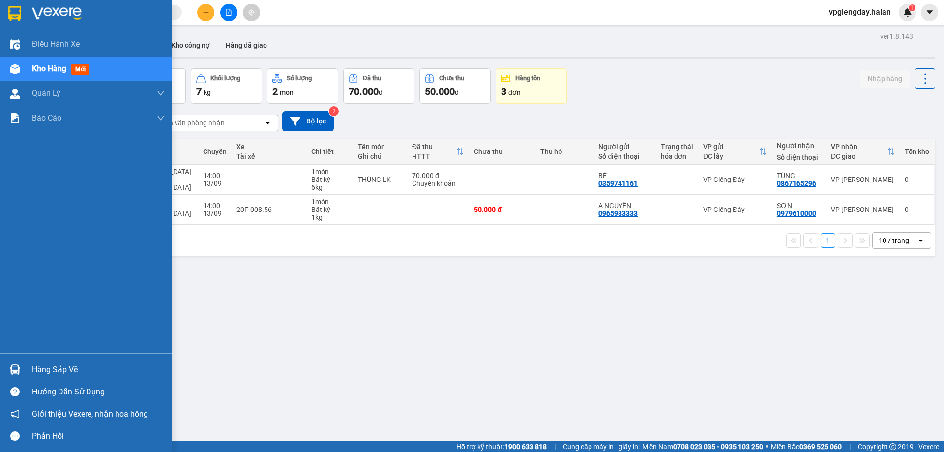
click at [72, 366] on div "Hàng sắp về" at bounding box center [98, 369] width 133 height 15
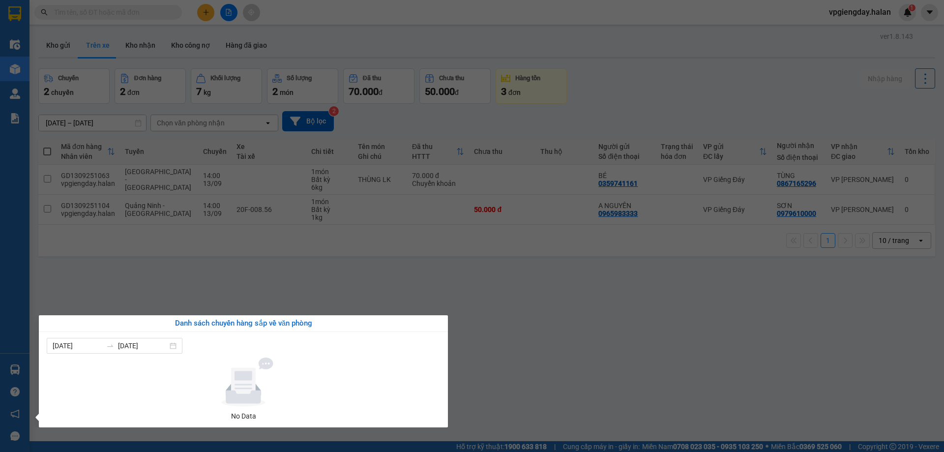
click at [178, 312] on section "Kết quả tìm kiếm ( 0 ) Bộ lọc No Data vpgiengday.halan 1 Điều hành xe Kho hàng …" at bounding box center [472, 226] width 944 height 452
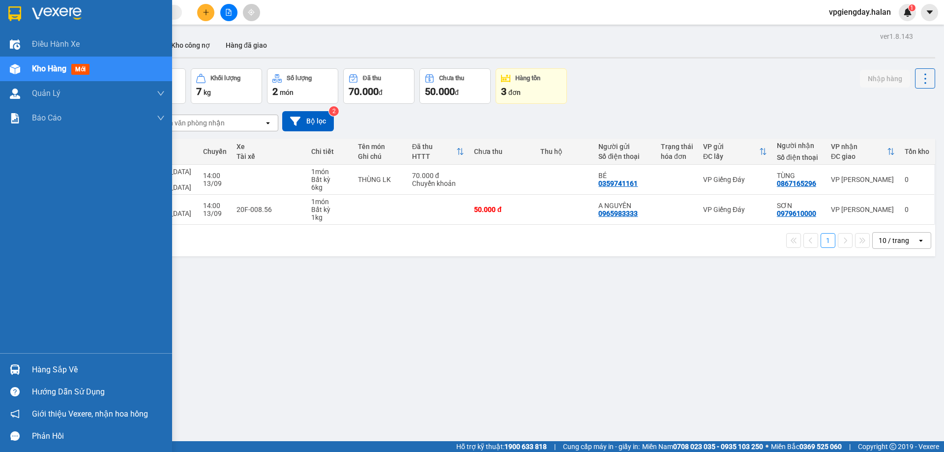
click at [64, 368] on div "Hàng sắp về" at bounding box center [98, 369] width 133 height 15
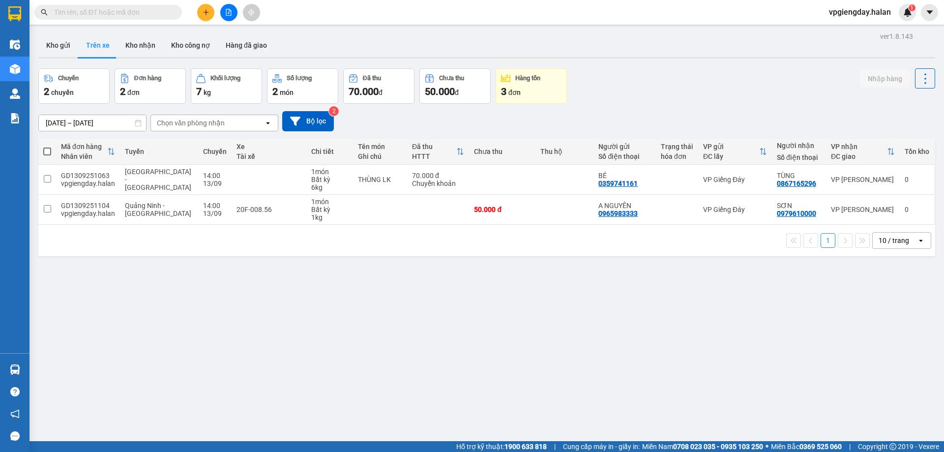
click at [204, 258] on section "Kết quả tìm kiếm ( 0 ) Bộ lọc No Data vpgiengday.halan 1 Điều hành xe Kho hàng …" at bounding box center [472, 226] width 944 height 452
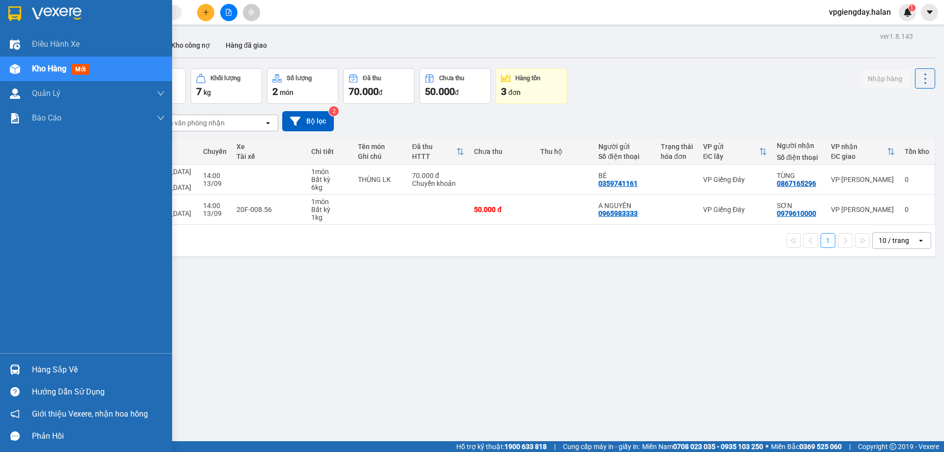
click at [59, 365] on div "Hàng sắp về" at bounding box center [98, 369] width 133 height 15
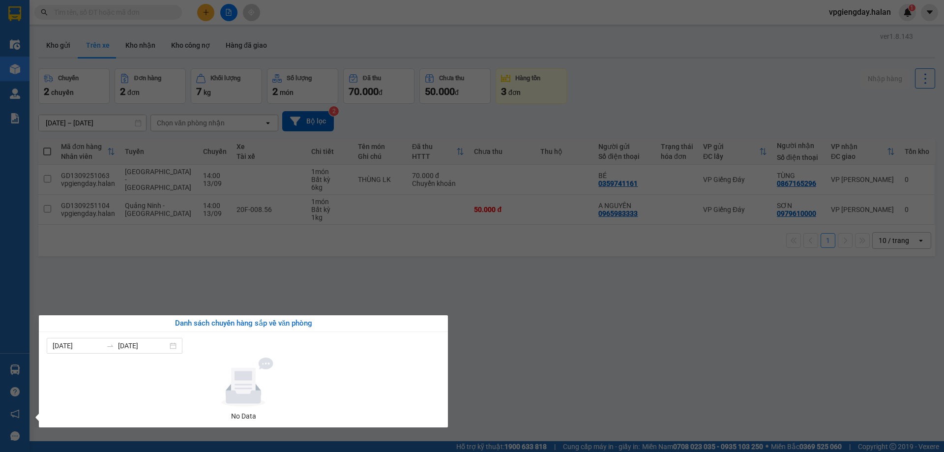
click at [175, 296] on section "Kết quả tìm kiếm ( 0 ) Bộ lọc No Data vpgiengday.halan 1 Điều hành xe Kho hàng …" at bounding box center [472, 226] width 944 height 452
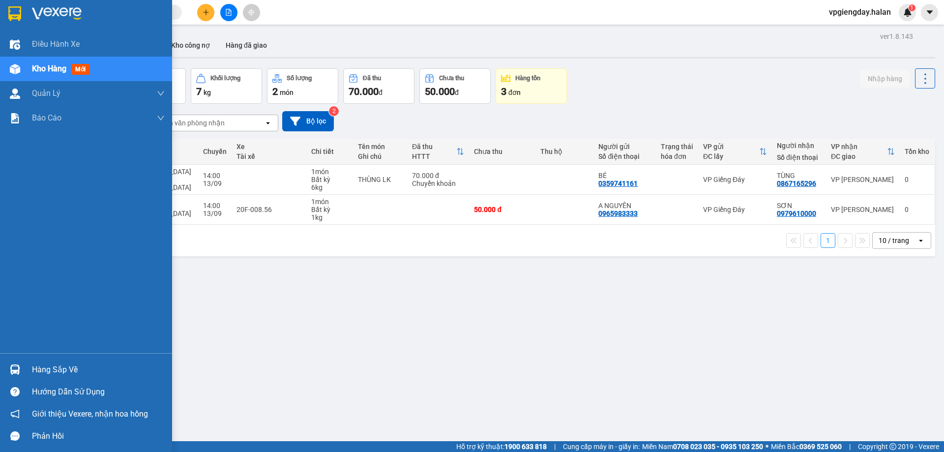
click at [56, 359] on div "Hàng sắp về" at bounding box center [86, 369] width 172 height 22
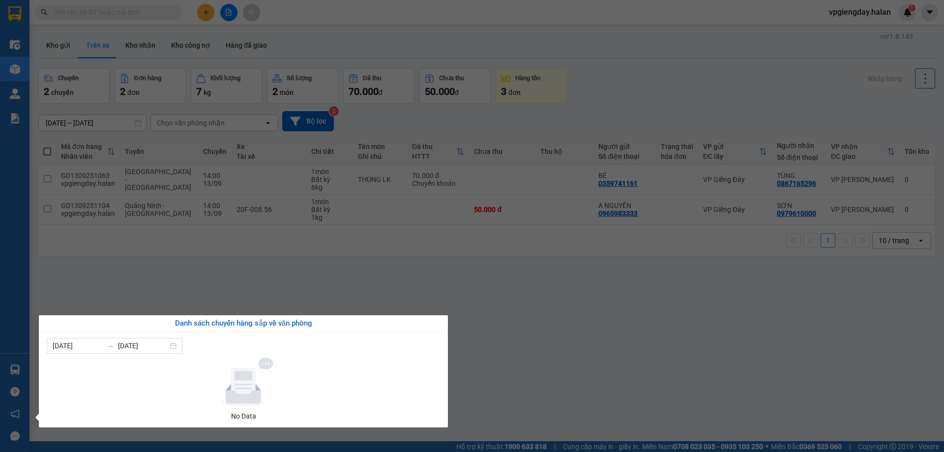
click at [148, 284] on section "Kết quả tìm kiếm ( 0 ) Bộ lọc No Data vpgiengday.halan 1 Điều hành xe Kho hàng …" at bounding box center [472, 226] width 944 height 452
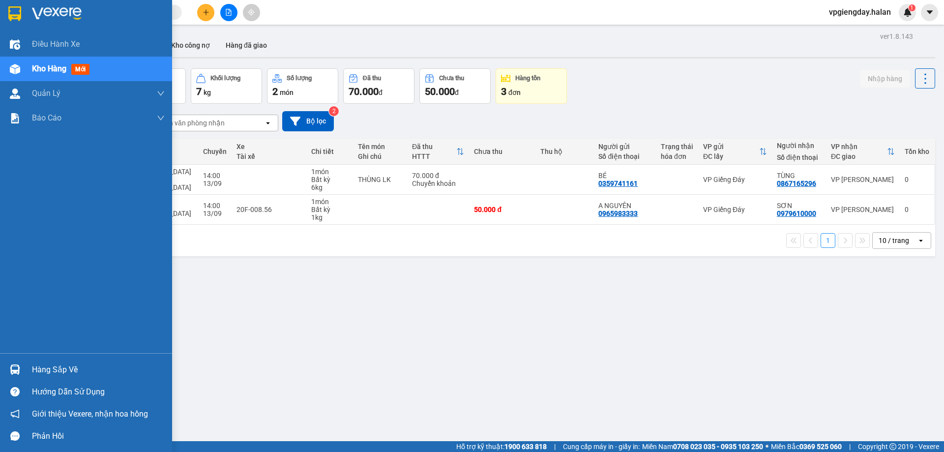
click at [57, 365] on div "Hàng sắp về" at bounding box center [98, 369] width 133 height 15
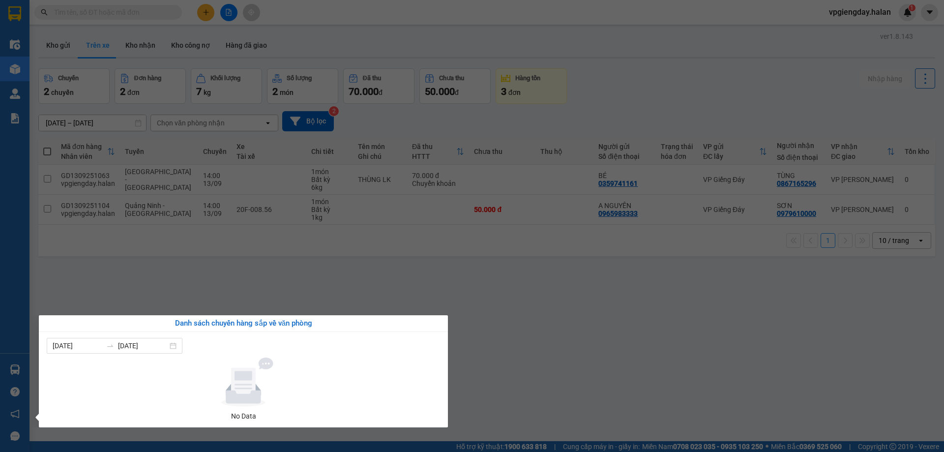
click at [191, 284] on section "Kết quả tìm kiếm ( 0 ) Bộ lọc No Data vpgiengday.halan 1 Điều hành xe Kho hàng …" at bounding box center [472, 226] width 944 height 452
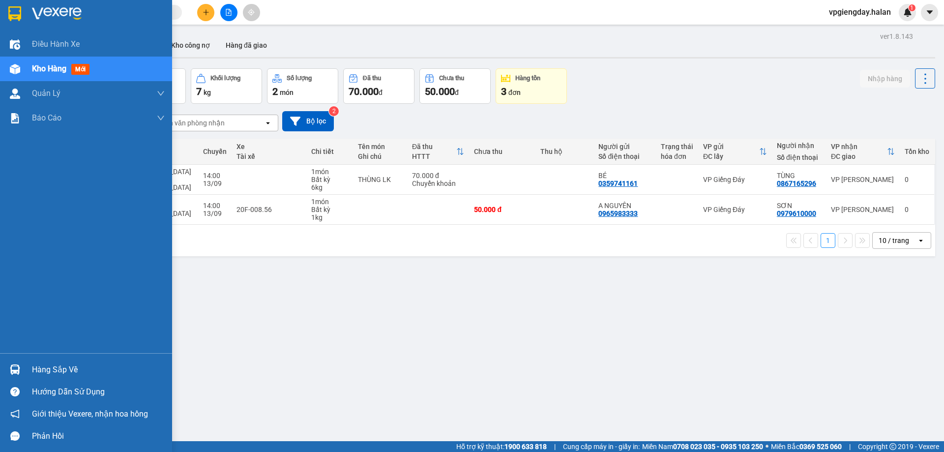
click at [59, 367] on div "Hàng sắp về" at bounding box center [98, 369] width 133 height 15
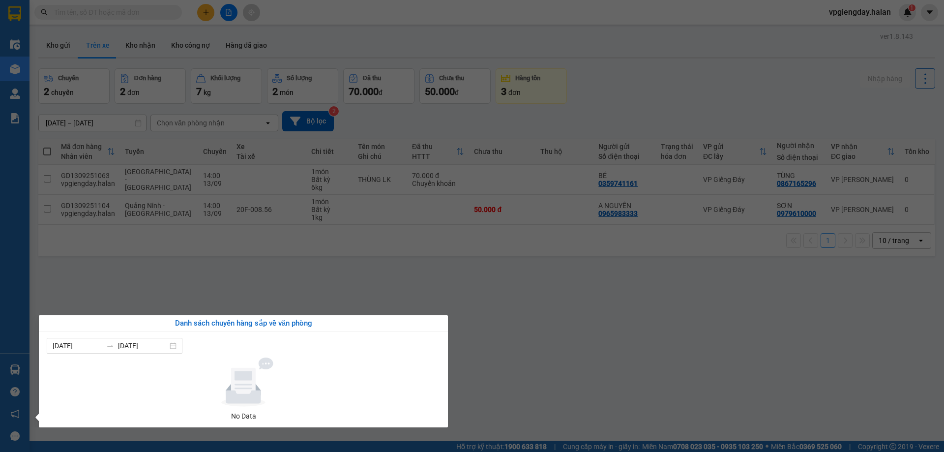
click at [188, 252] on section "Kết quả tìm kiếm ( 0 ) Bộ lọc No Data vpgiengday.halan 1 Điều hành xe Kho hàng …" at bounding box center [472, 226] width 944 height 452
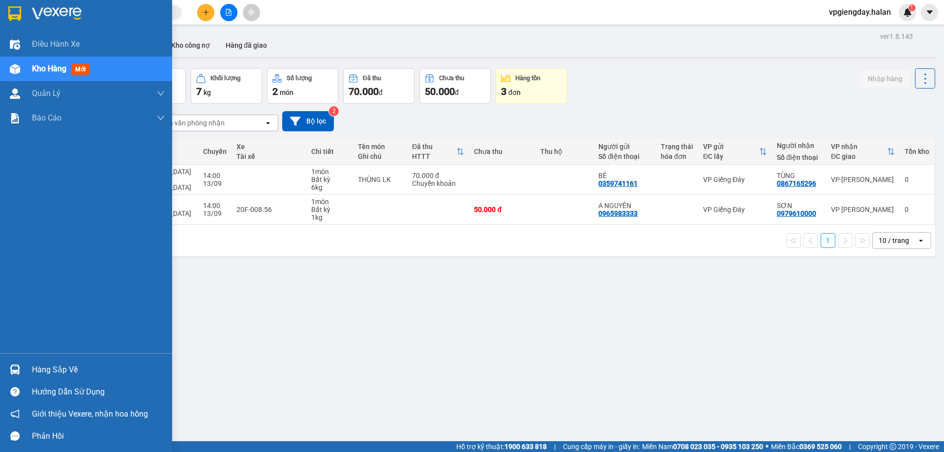
click at [56, 368] on div "Hàng sắp về" at bounding box center [98, 369] width 133 height 15
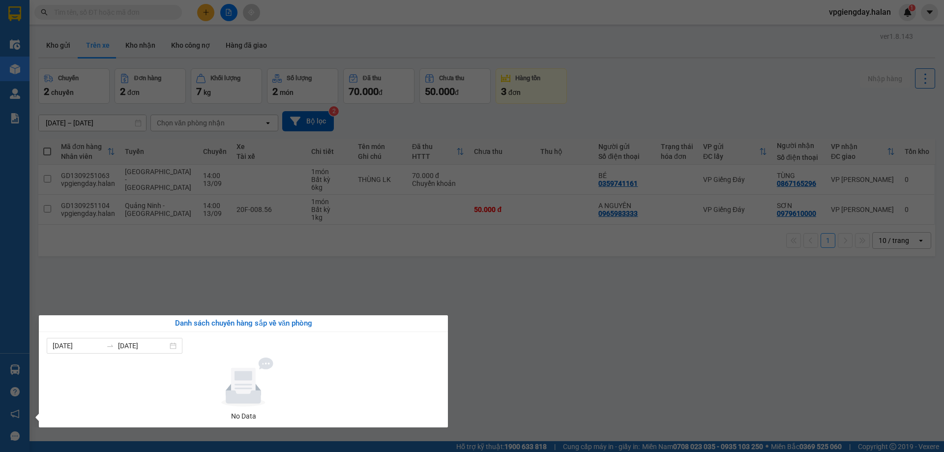
click at [165, 286] on section "Kết quả tìm kiếm ( 0 ) Bộ lọc No Data vpgiengday.halan 1 Điều hành xe Kho hàng …" at bounding box center [472, 226] width 944 height 452
